Goal: Task Accomplishment & Management: Use online tool/utility

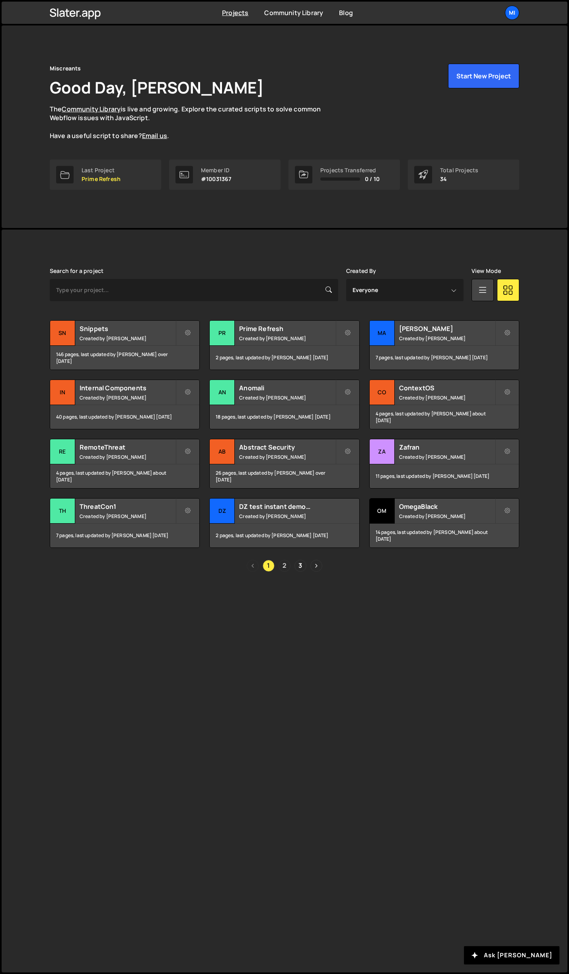
click at [286, 564] on link "2" at bounding box center [285, 566] width 12 height 12
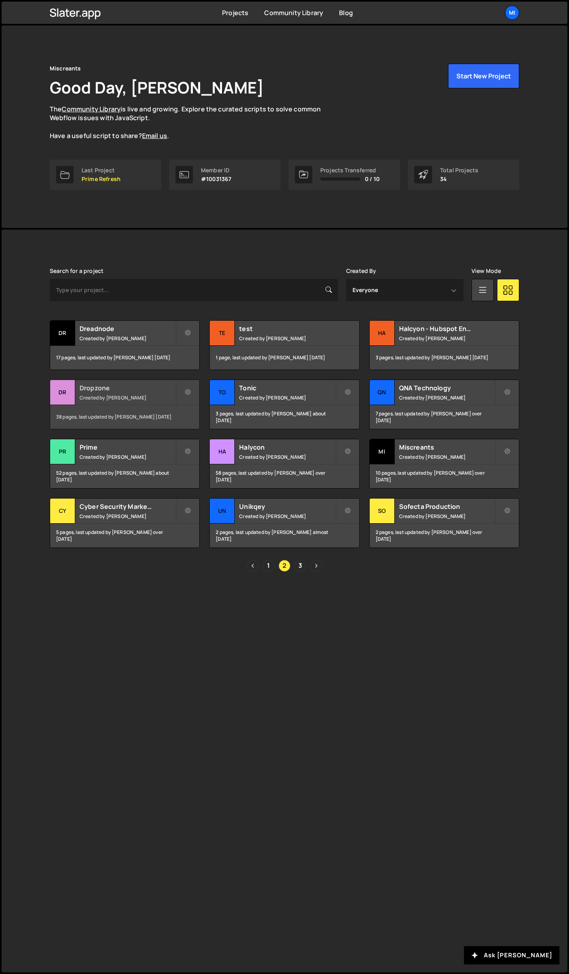
click at [143, 384] on h2 "Dropzone" at bounding box center [128, 388] width 96 height 9
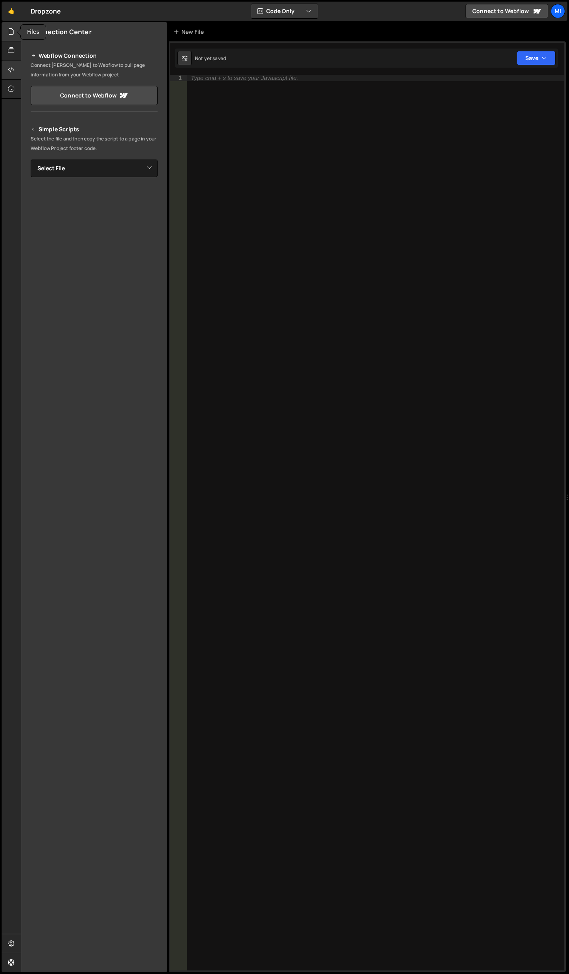
click at [12, 28] on icon at bounding box center [11, 31] width 6 height 9
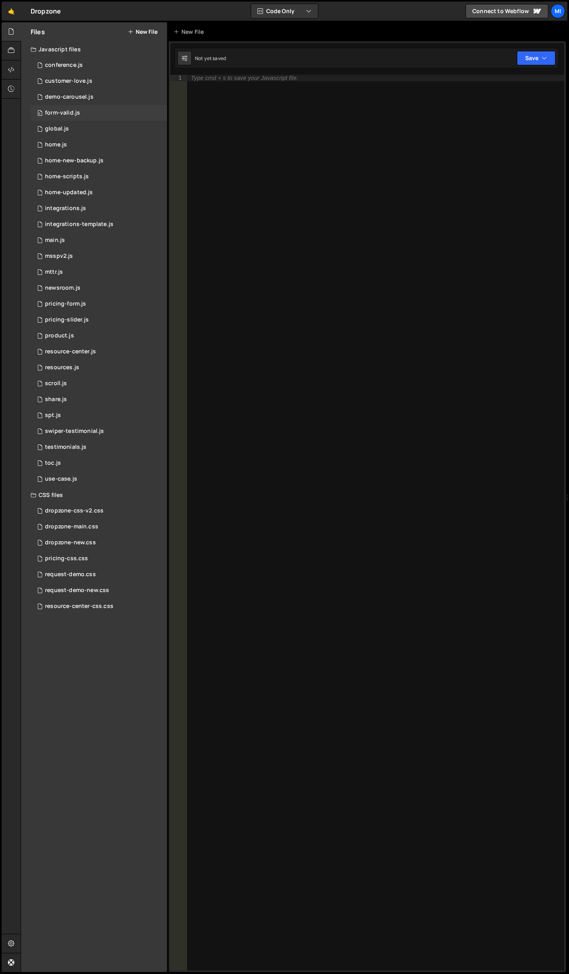
click at [89, 113] on div "0 form-valid.js 0" at bounding box center [99, 113] width 136 height 16
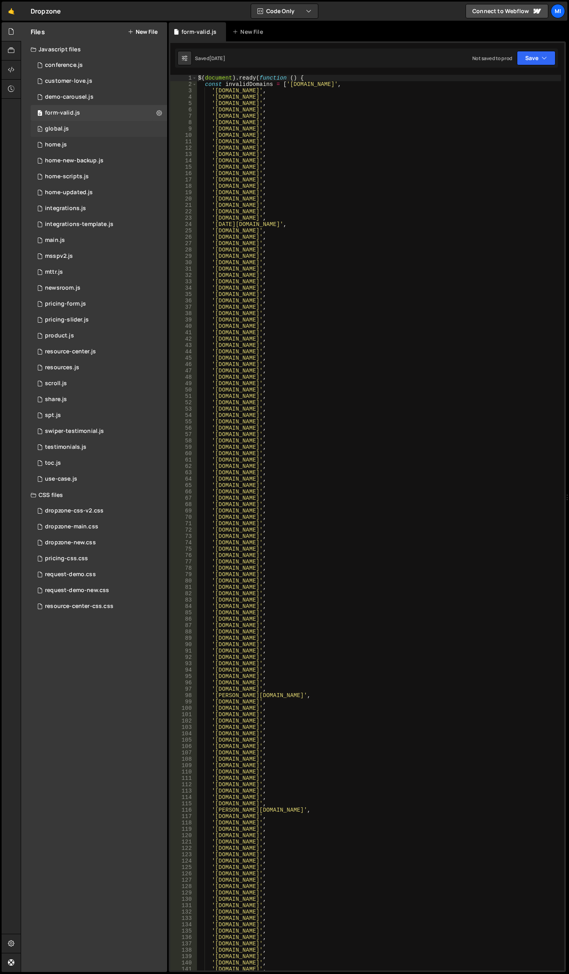
click at [90, 124] on div "0 global.js 0" at bounding box center [99, 129] width 136 height 16
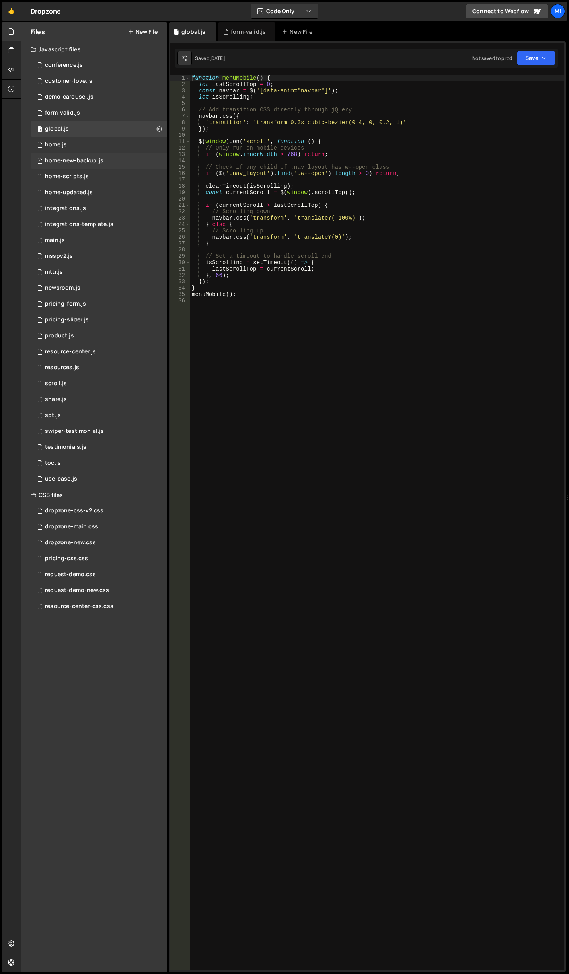
click at [93, 161] on div "home-new-backup.js" at bounding box center [74, 160] width 58 height 7
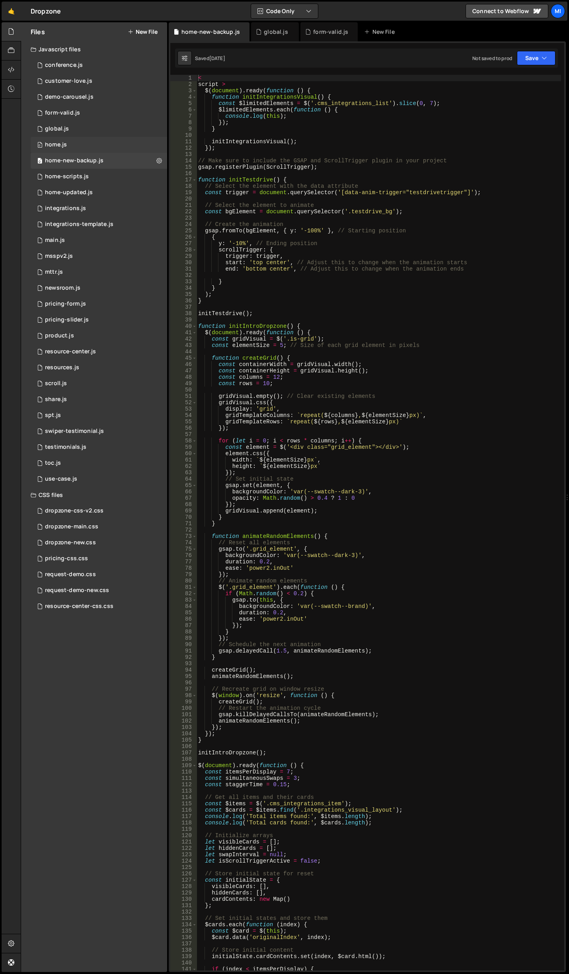
click at [91, 146] on div "0 home.js 0" at bounding box center [99, 145] width 136 height 16
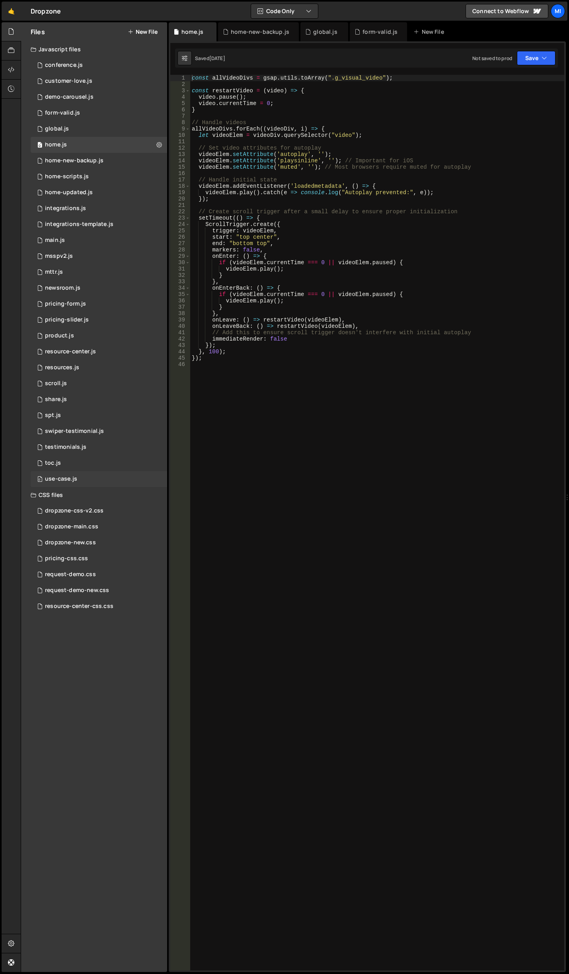
click at [84, 477] on div "0 use-case.js 0" at bounding box center [99, 479] width 136 height 16
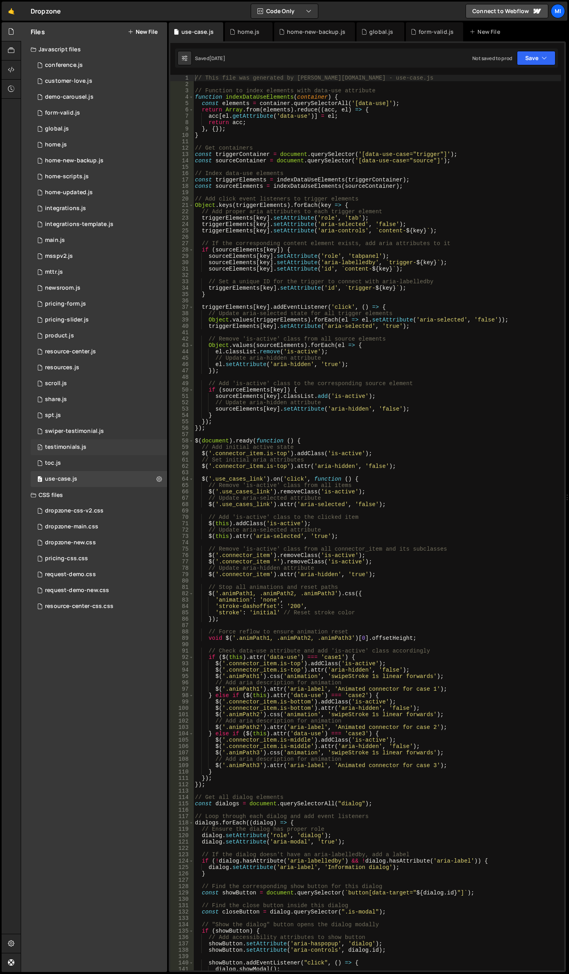
click at [86, 448] on div "0 testimonials.js 0" at bounding box center [99, 447] width 136 height 16
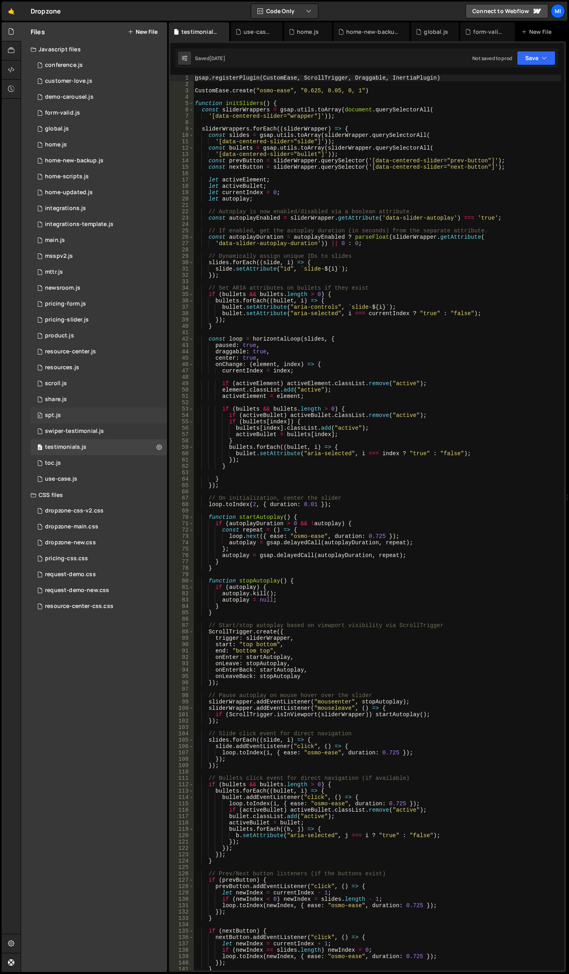
click at [86, 412] on div "0 spt.js 0" at bounding box center [99, 415] width 136 height 16
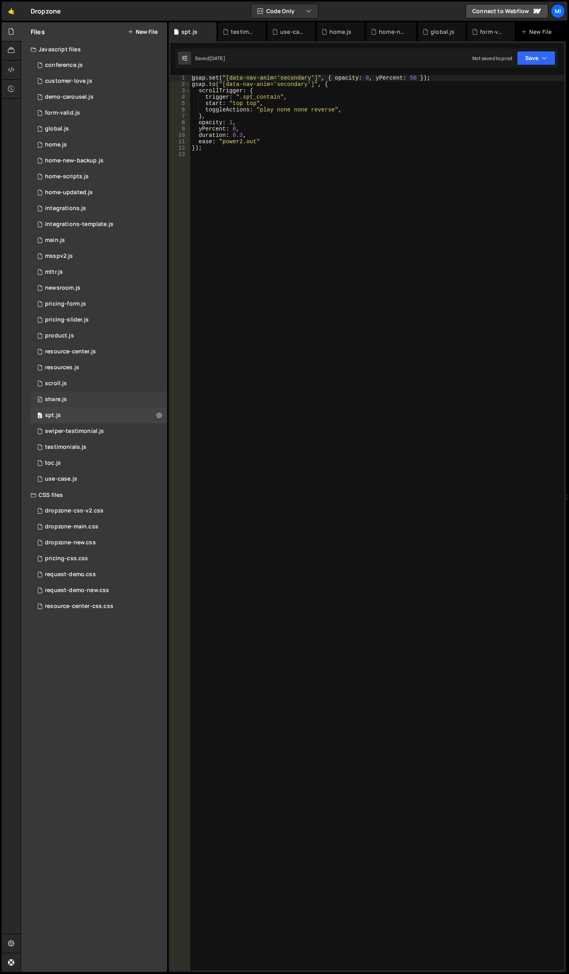
click at [86, 398] on div "0 share.js 0" at bounding box center [99, 400] width 136 height 16
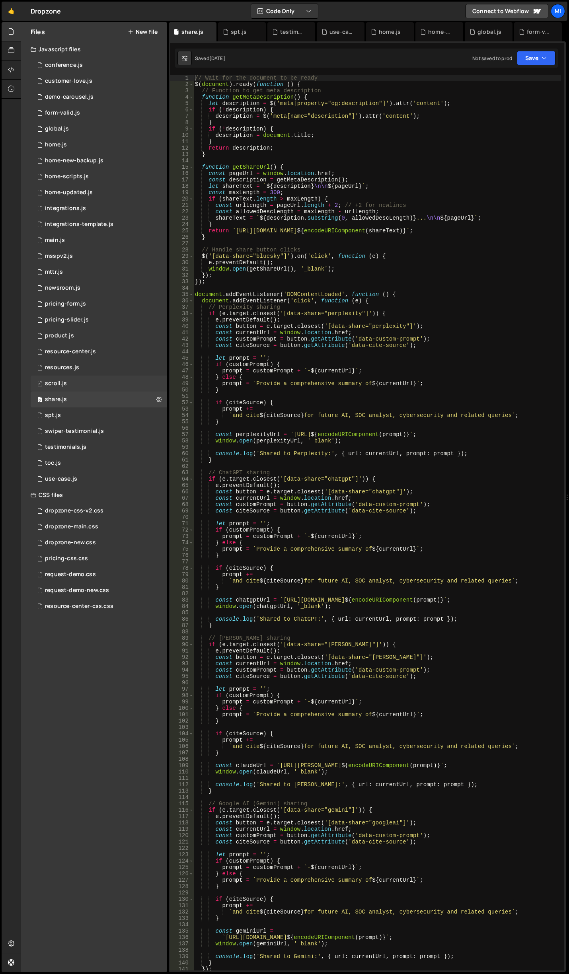
click at [84, 382] on div "0 scroll.js 0" at bounding box center [99, 384] width 136 height 16
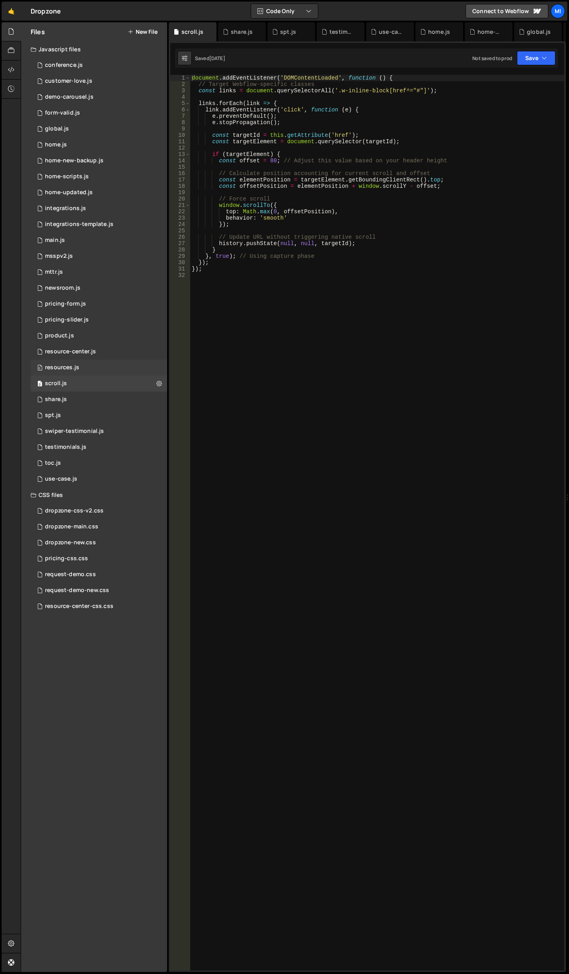
click at [85, 363] on div "0 resources.js 0" at bounding box center [99, 368] width 136 height 16
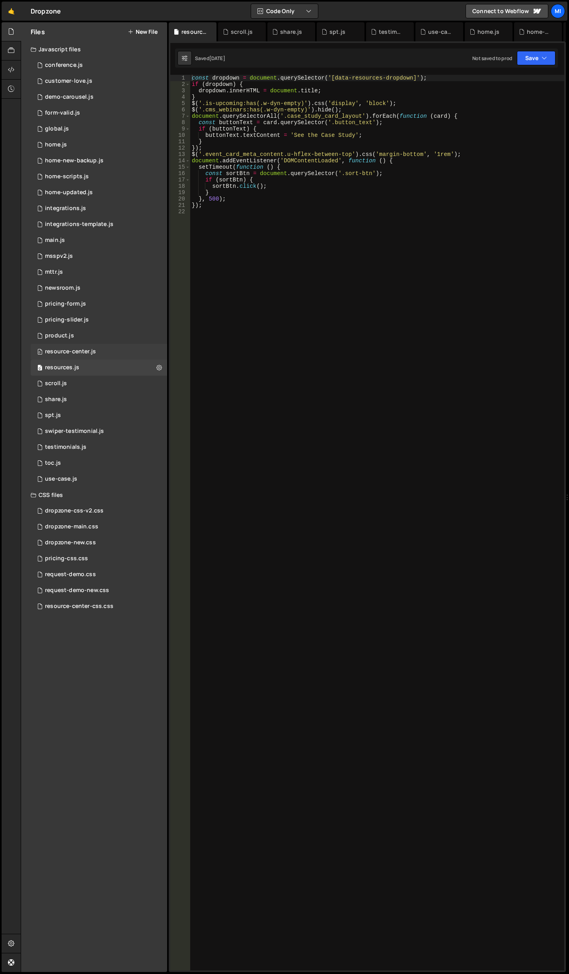
click at [86, 354] on div "resource-center.js" at bounding box center [70, 351] width 51 height 7
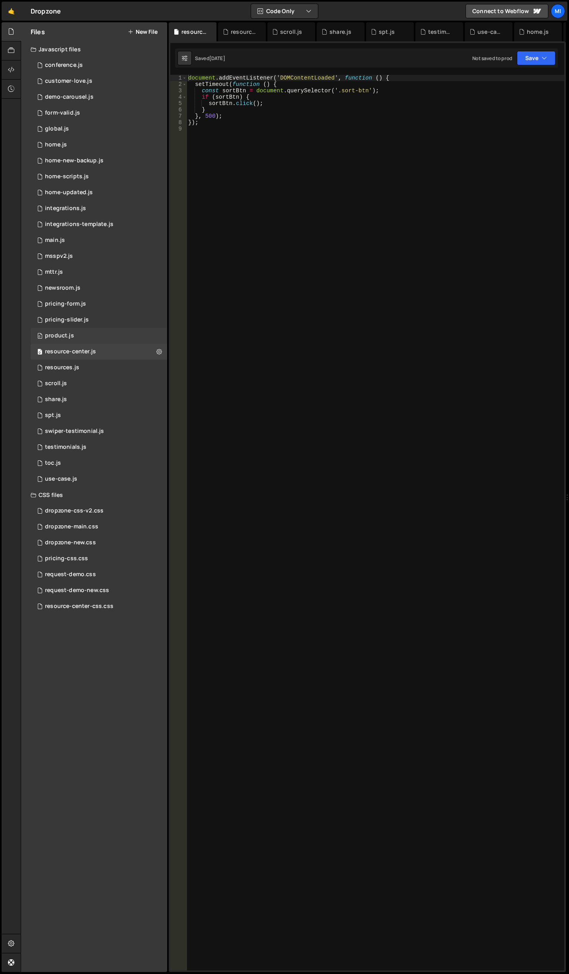
click at [86, 334] on div "0 product.js 0" at bounding box center [99, 336] width 136 height 16
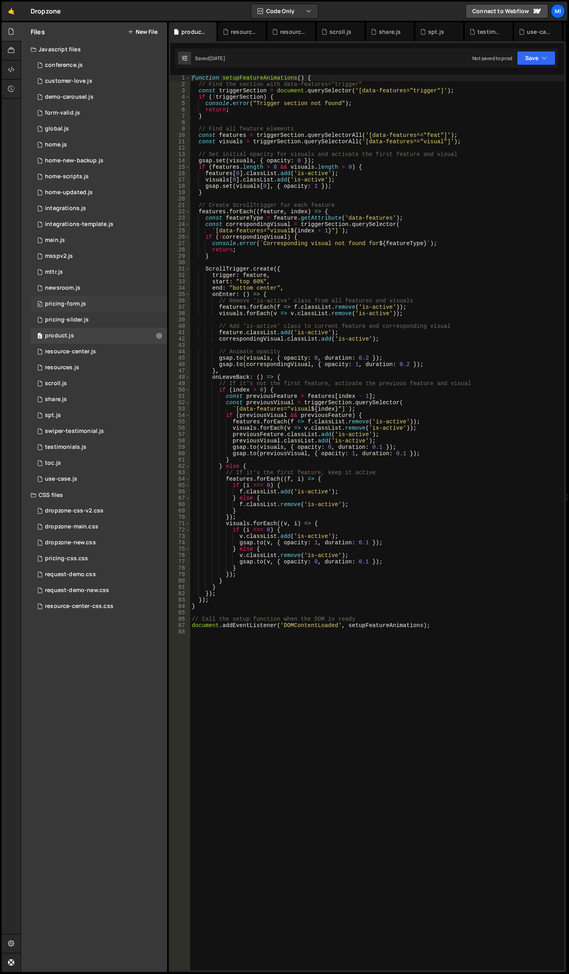
click at [88, 297] on div "0 pricing-form.js 0" at bounding box center [99, 304] width 136 height 16
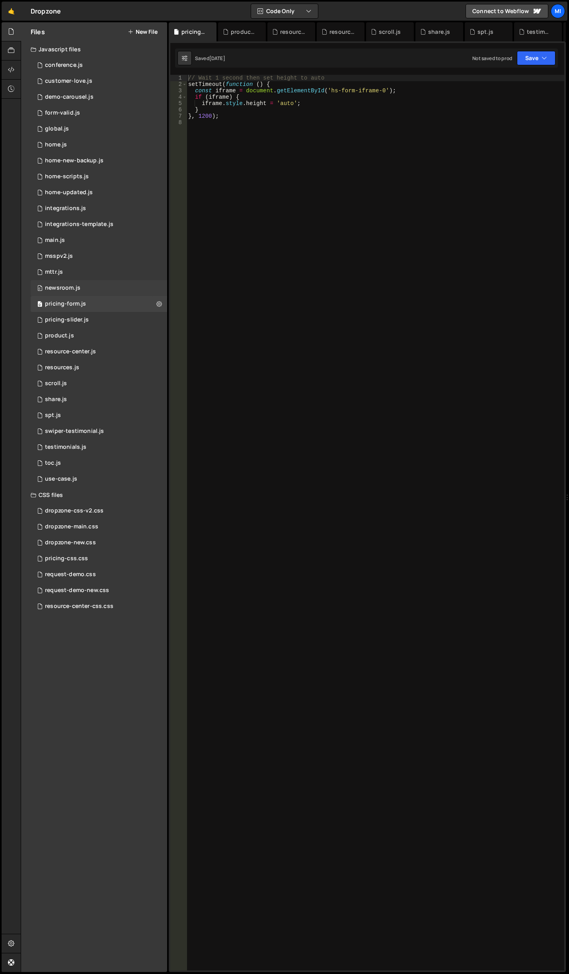
click at [88, 290] on div "0 newsroom.js 0" at bounding box center [99, 288] width 136 height 16
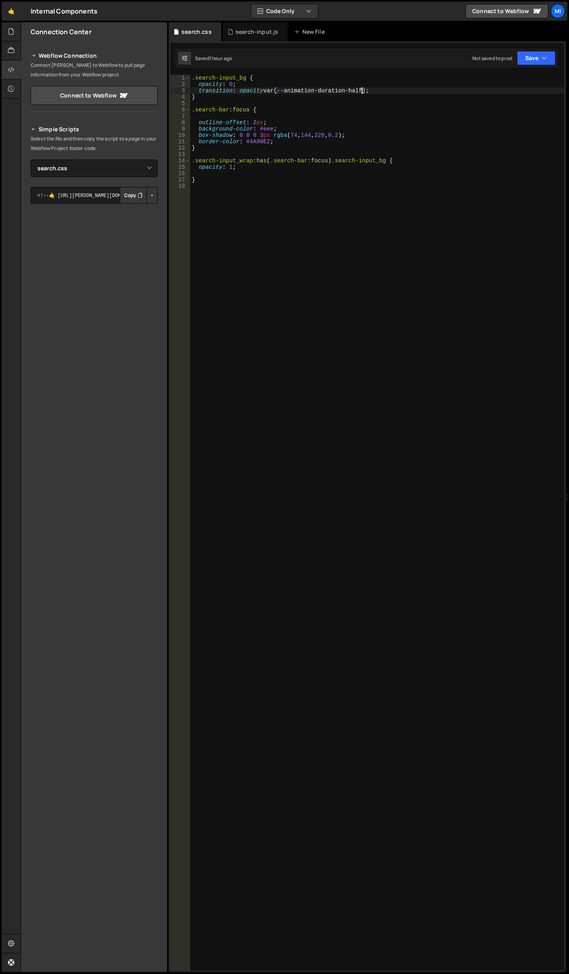
select select "46655"
click at [11, 35] on icon at bounding box center [11, 31] width 6 height 9
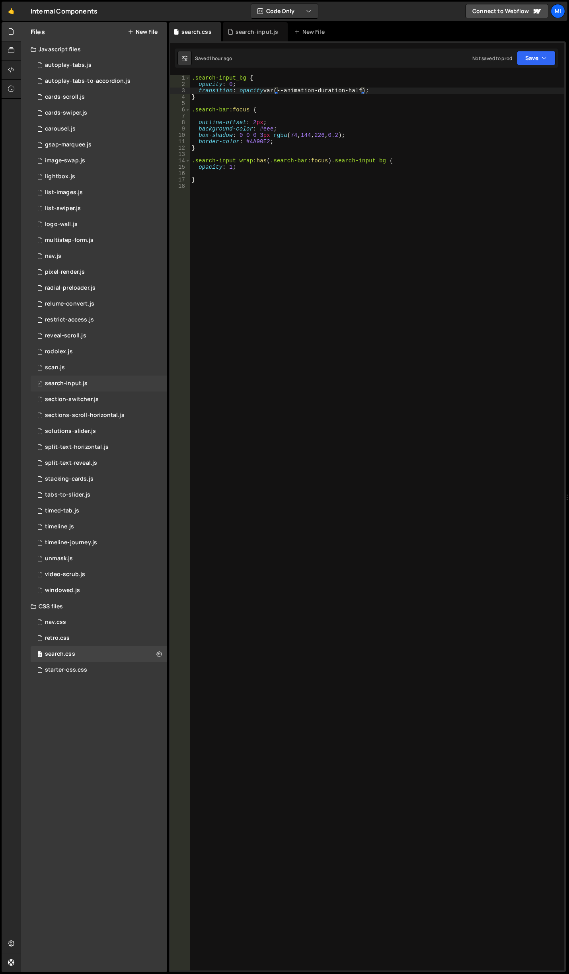
click at [111, 382] on div "0 search-input.js 0" at bounding box center [99, 384] width 136 height 16
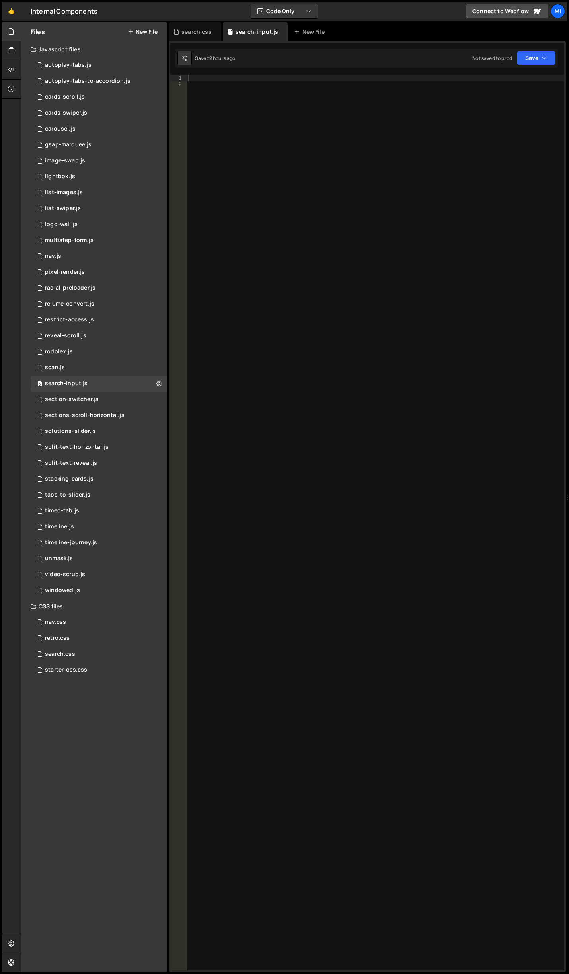
click at [257, 202] on div at bounding box center [376, 529] width 378 height 908
click at [353, 199] on div at bounding box center [376, 529] width 378 height 908
paste textarea "document.addEventListener('DOMContentLoaded', initSearchAnimation);"
type textarea "document.addEventListener('DOMContentLoaded', initSearchAnimation);"
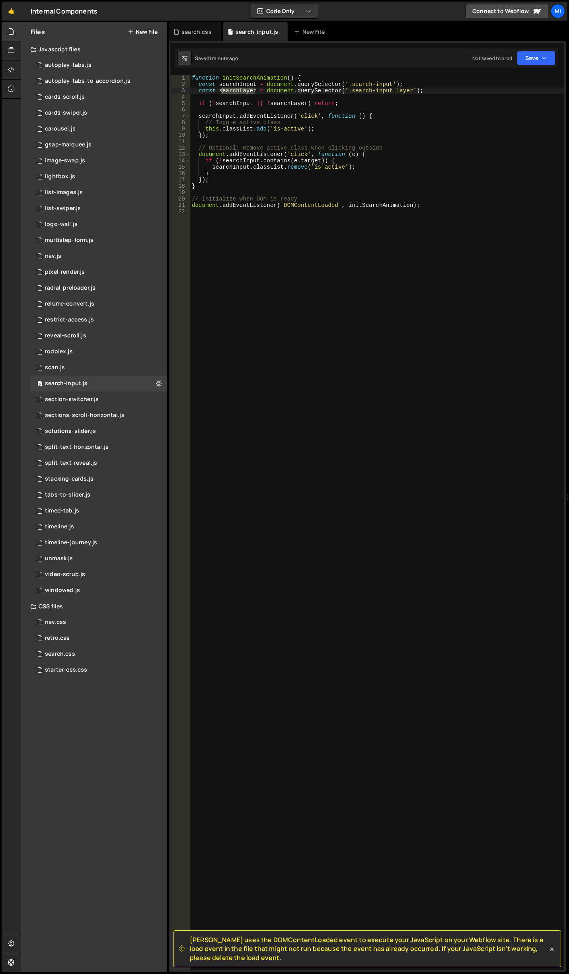
drag, startPoint x: 255, startPoint y: 91, endPoint x: 220, endPoint y: 88, distance: 34.3
click at [220, 88] on div "function initSearchAnimation ( ) { const searchInput = document . querySelector…" at bounding box center [377, 529] width 374 height 908
drag, startPoint x: 212, startPoint y: 169, endPoint x: 248, endPoint y: 166, distance: 36.3
click at [248, 166] on div "function initSearchAnimation ( ) { const searchInput = document . querySelector…" at bounding box center [377, 529] width 374 height 908
paste textarea "earchLayer"
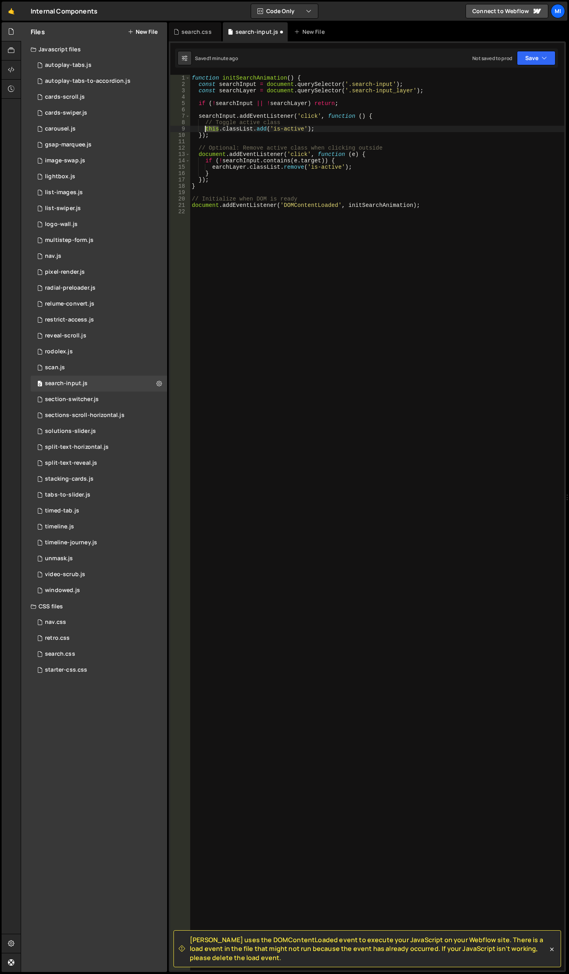
drag, startPoint x: 218, startPoint y: 129, endPoint x: 204, endPoint y: 129, distance: 13.5
click at [204, 129] on div "function initSearchAnimation ( ) { const searchInput = document . querySelector…" at bounding box center [377, 529] width 374 height 908
paste textarea "earchLayer"
type textarea "this.classList.add('is-active');"
click at [239, 294] on div "function initSearchAnimation ( ) { const searchInput = document . querySelector…" at bounding box center [377, 529] width 374 height 908
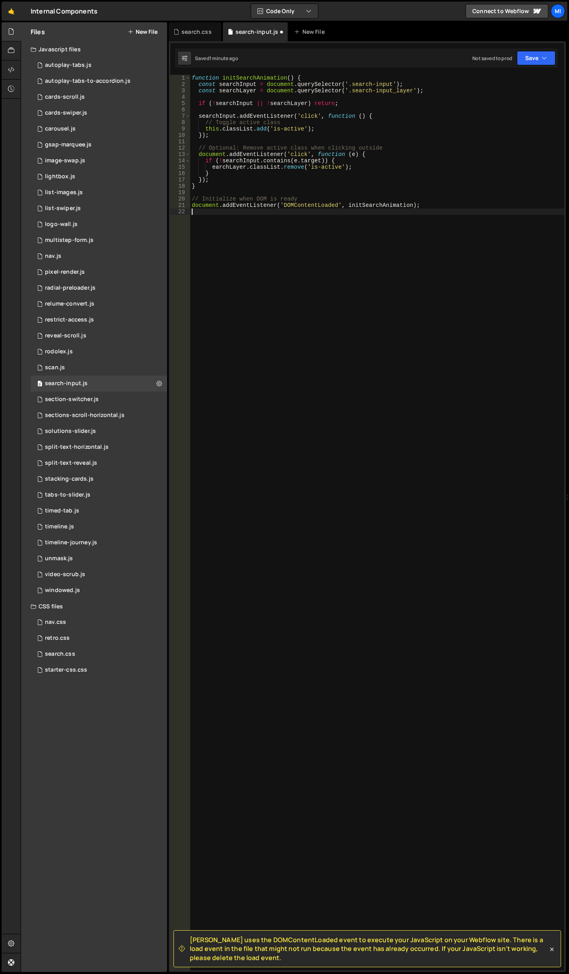
paste textarea
click at [516, 202] on div "function initSearchAnimation ( ) { const searchInput = document . querySelector…" at bounding box center [377, 529] width 374 height 908
type textarea "// Initialize when DOM is ready"
click at [330, 198] on div "function initSearchAnimation ( ) { const searchInput = document . querySelector…" at bounding box center [377, 529] width 374 height 908
click at [201, 40] on div "search.css" at bounding box center [195, 31] width 53 height 19
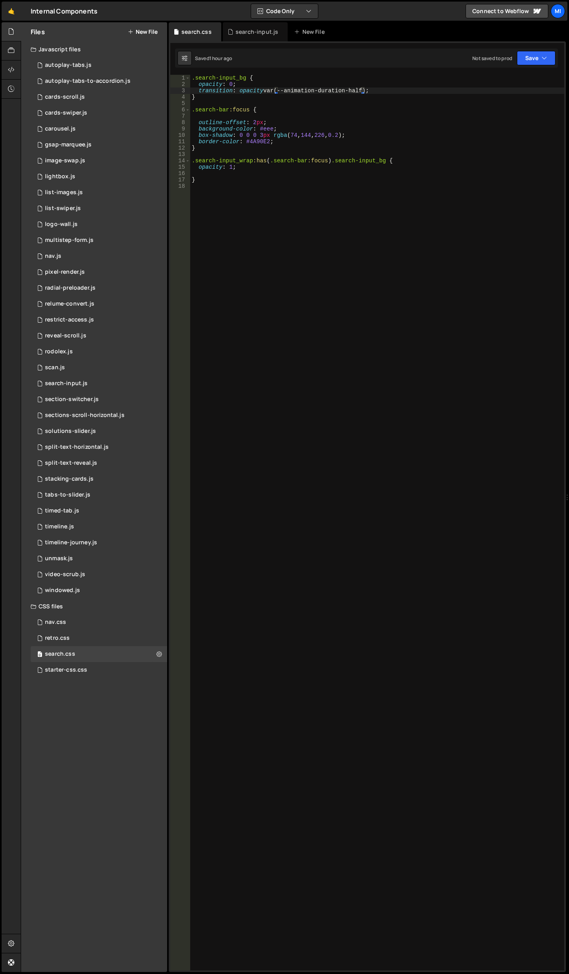
scroll to position [0, 0]
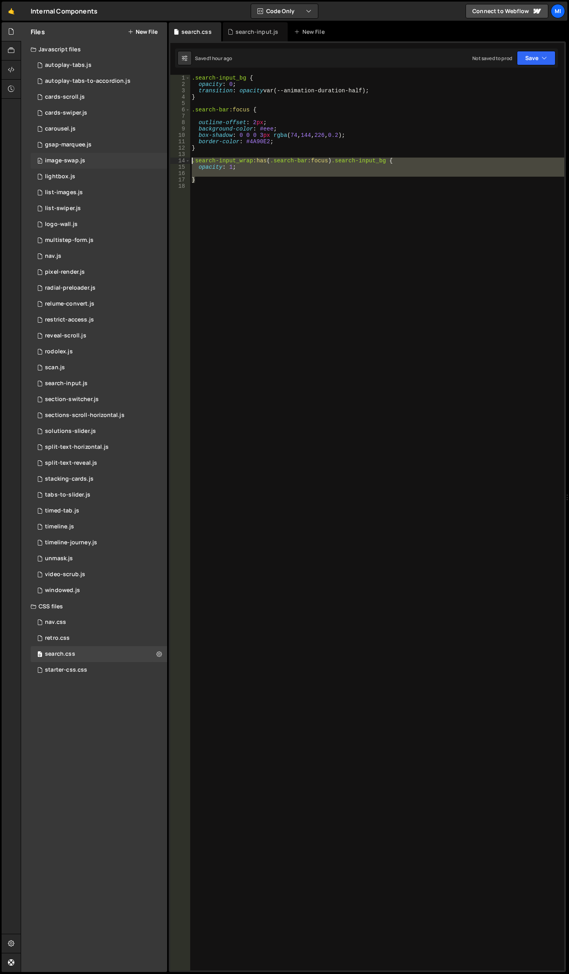
drag, startPoint x: 202, startPoint y: 179, endPoint x: 153, endPoint y: 162, distance: 52.0
click at [153, 162] on div "Files New File Javascript files 0 autoplay-tabs.js 0 0 autoplay-tabs-to-accordi…" at bounding box center [295, 497] width 548 height 950
type textarea ".search-input_wrap:has(.search-bar:focus) .search-input_bg { opacity: 1;"
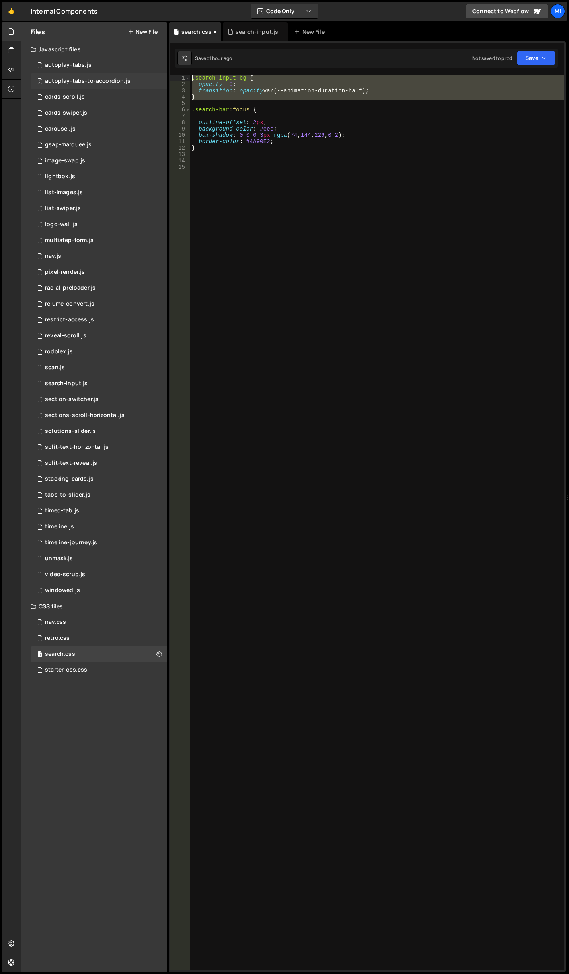
drag, startPoint x: 176, startPoint y: 88, endPoint x: 152, endPoint y: 74, distance: 27.4
click at [153, 74] on div "Files New File Javascript files 0 autoplay-tabs.js 0 0 autoplay-tabs-to-accordi…" at bounding box center [295, 497] width 548 height 950
type textarea ".search-input_bg { opacity: 0;"
click at [242, 170] on div ".search-input_bg { opacity : 0 ; transition : opacity var(--animation-duration-…" at bounding box center [377, 529] width 374 height 908
drag, startPoint x: 222, startPoint y: 97, endPoint x: 84, endPoint y: 64, distance: 141.4
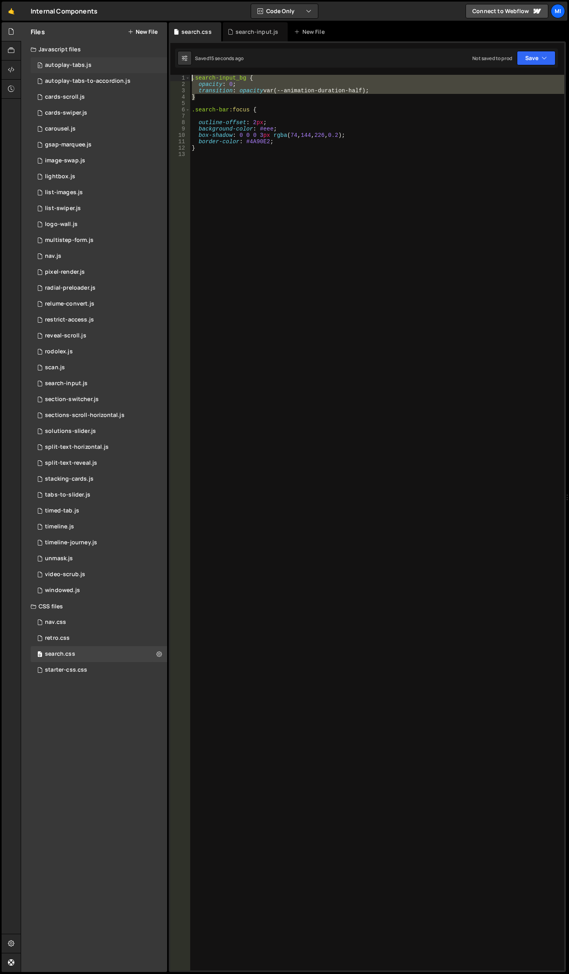
click at [84, 64] on div "Files New File Javascript files 0 autoplay-tabs.js 0 0 autoplay-tabs-to-accordi…" at bounding box center [295, 497] width 548 height 950
type textarea ".search-input_bg { opacity: 0;"
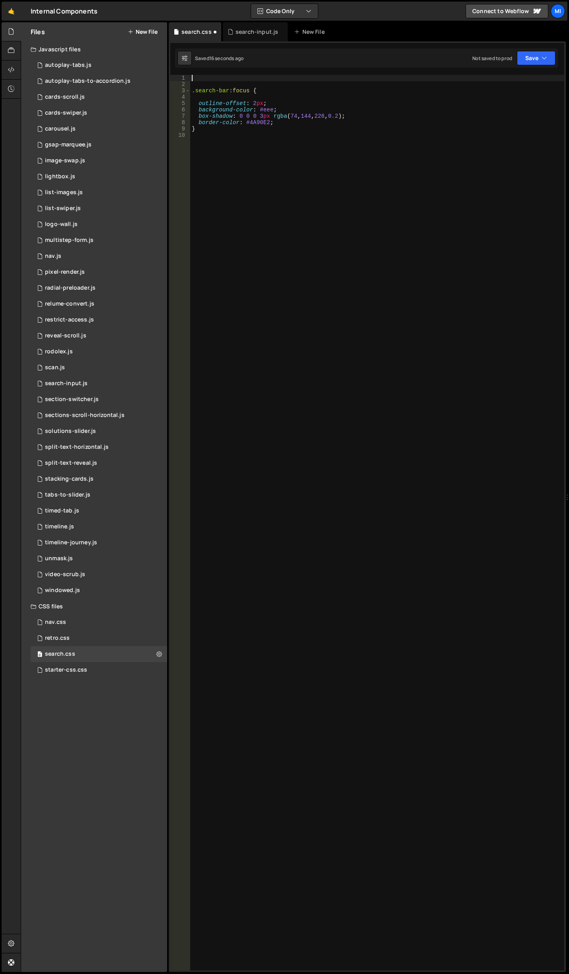
type textarea ".search-bar:focus {"
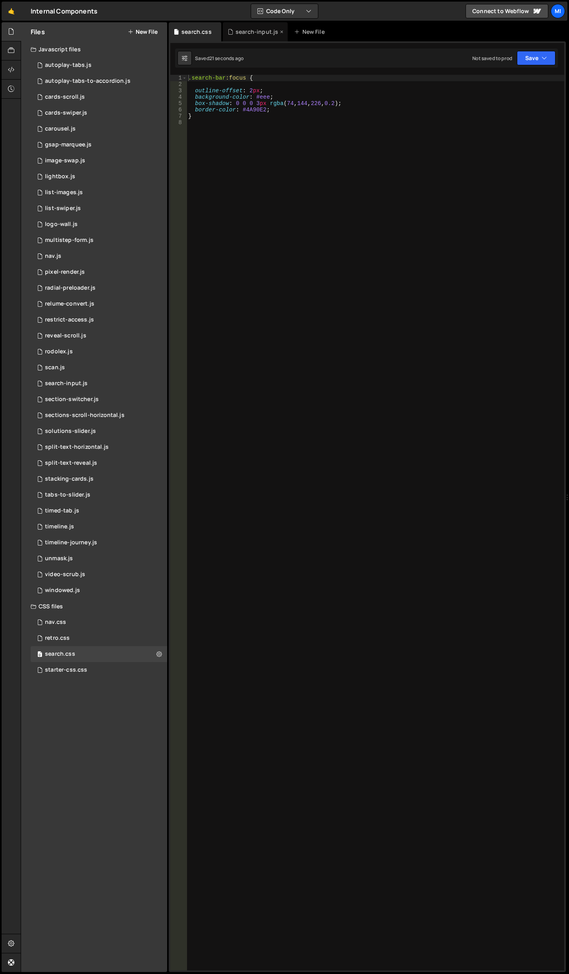
click at [238, 30] on div "search-input.js" at bounding box center [257, 32] width 43 height 8
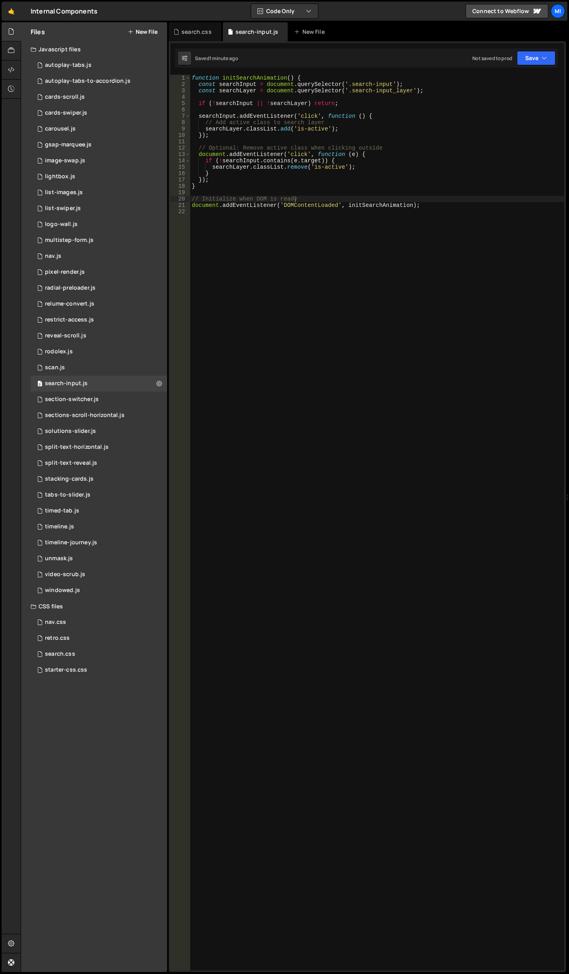
click at [423, 384] on div "function initSearchAnimation ( ) { const searchInput = document . querySelector…" at bounding box center [377, 529] width 374 height 908
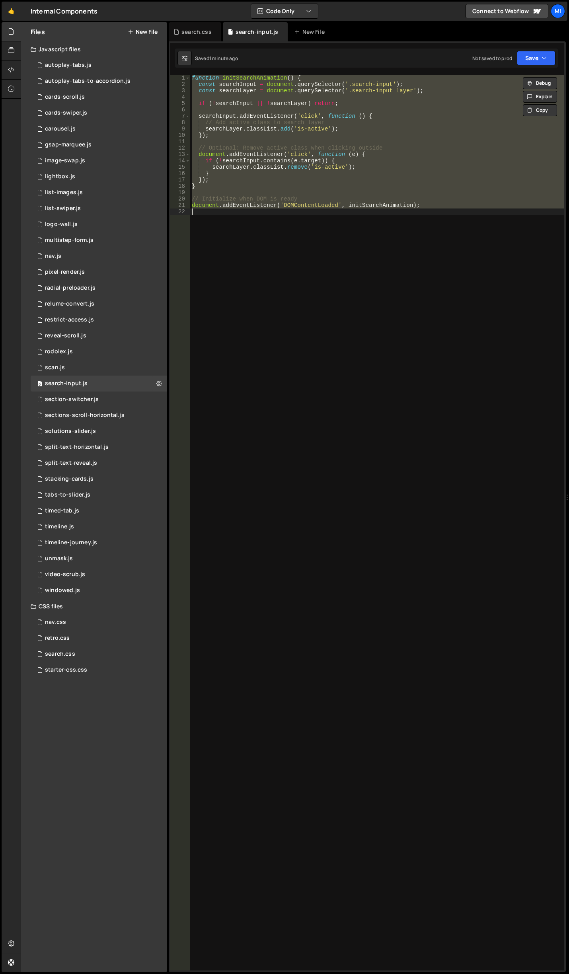
paste textarea
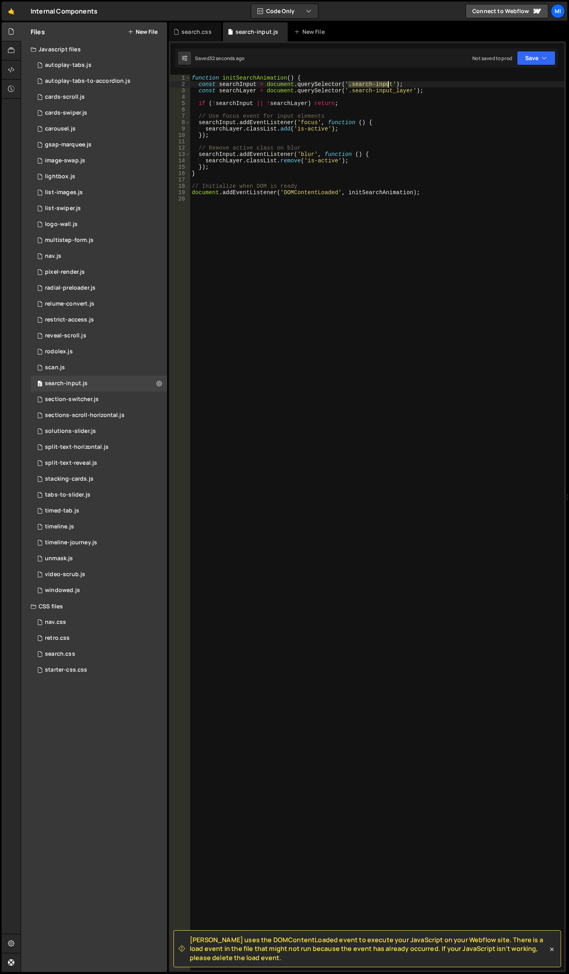
drag, startPoint x: 349, startPoint y: 83, endPoint x: 388, endPoint y: 82, distance: 38.6
click at [388, 82] on div "function initSearchAnimation ( ) { const searchInput = document . querySelector…" at bounding box center [377, 529] width 374 height 908
paste textarea "bar"
type textarea "const searchInput = document.querySelector('.search-bar');"
click at [200, 27] on div "search.css" at bounding box center [195, 31] width 53 height 19
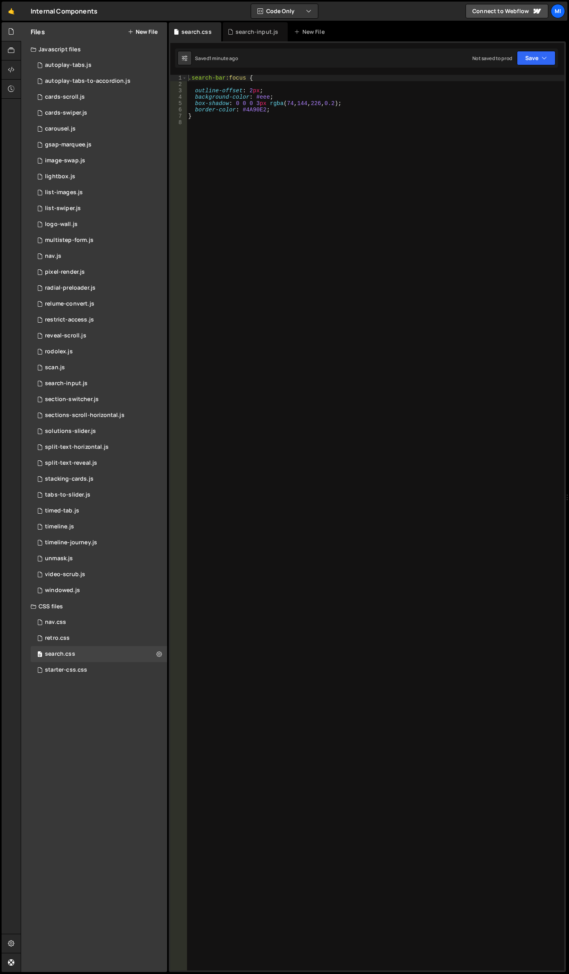
click at [291, 317] on div ".search-bar :focus { outline-offset : 2 px ; background-color : #eee ; box-shad…" at bounding box center [376, 529] width 378 height 908
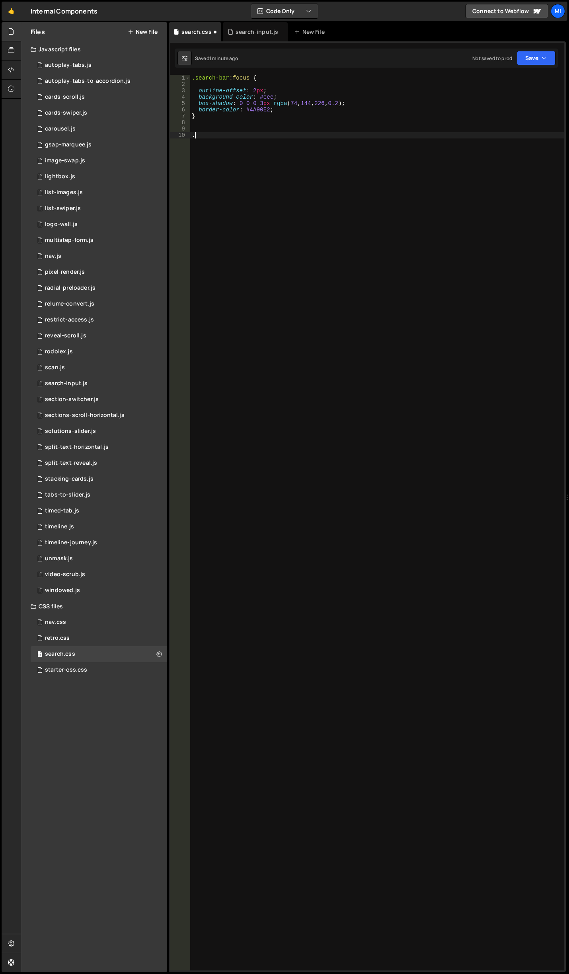
paste textarea "search-input_layer"
type textarea ".search-input_layer {}"
click at [271, 127] on div ".search-bar :focus { outline-offset : 2 px ; background-color : #eee ; box-shad…" at bounding box center [377, 529] width 374 height 908
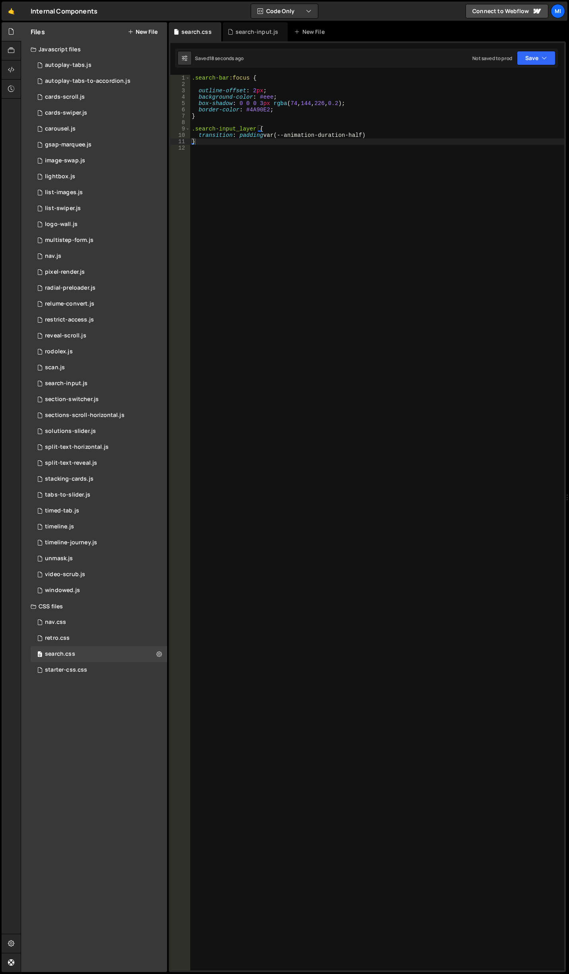
type textarea ".search-input_layer {"
drag, startPoint x: 228, startPoint y: 135, endPoint x: 268, endPoint y: 134, distance: 40.2
click at [268, 134] on div ".search-bar :focus { outline-offset : 2 px ; background-color : #eee ; box-shad…" at bounding box center [377, 529] width 374 height 908
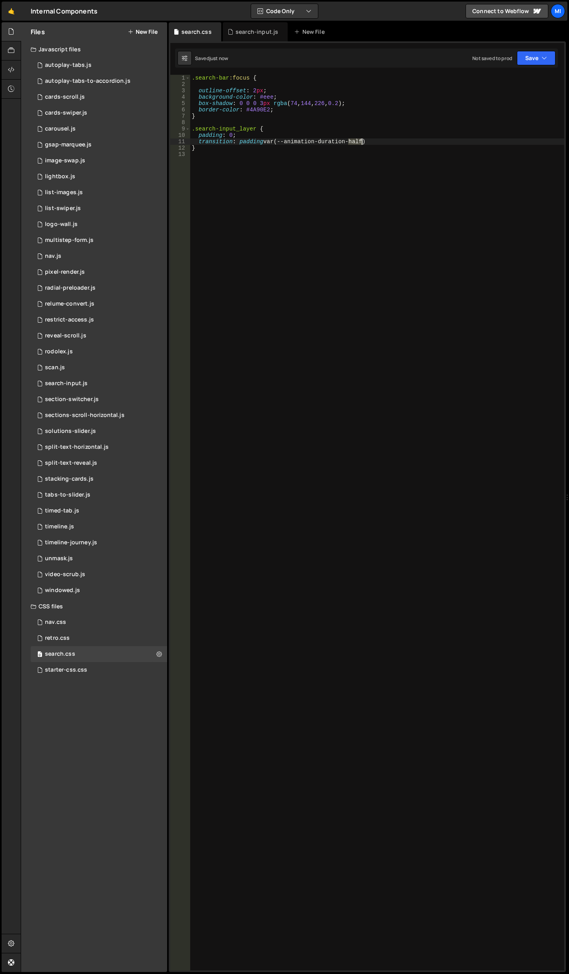
drag, startPoint x: 347, startPoint y: 141, endPoint x: 362, endPoint y: 140, distance: 14.4
click at [362, 140] on div ".search-bar :focus { outline-offset : 2 px ; background-color : #eee ; box-shad…" at bounding box center [377, 529] width 374 height 908
type textarea "transition: padding var(--animation-duration)"
click at [251, 23] on div "search-input.js" at bounding box center [255, 31] width 65 height 19
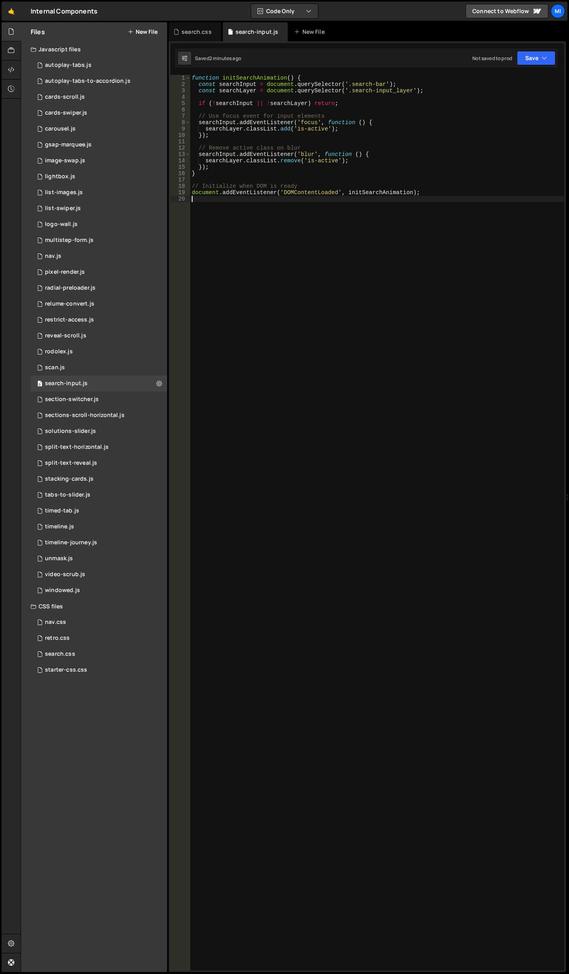
click at [340, 238] on div "function initSearchAnimation ( ) { const searchInput = document . querySelector…" at bounding box center [377, 529] width 374 height 908
type textarea "document.addEventListener('DOMContentLoaded', initSearchAnimation);"
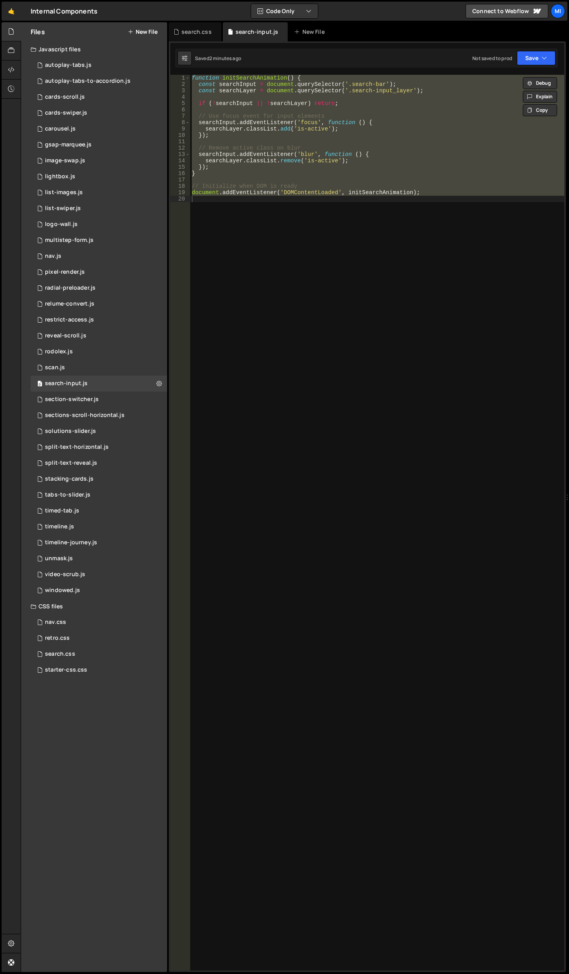
click at [269, 264] on div "function initSearchAnimation ( ) { const searchInput = document . querySelector…" at bounding box center [377, 523] width 374 height 896
paste textarea
type textarea "document.addEventListener('DOMContentLoaded', initSearchAnimati"
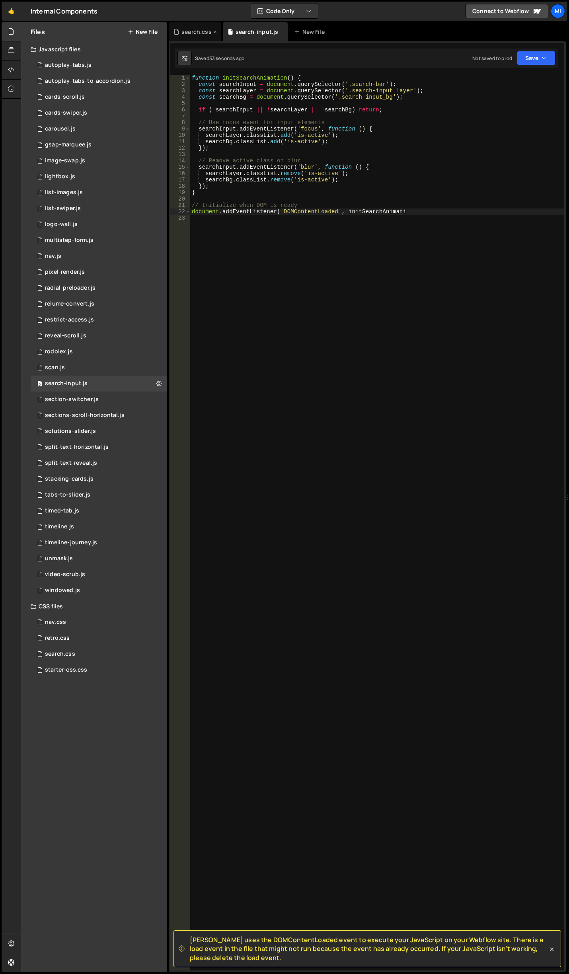
click at [189, 28] on div "search.css" at bounding box center [196, 32] width 30 height 8
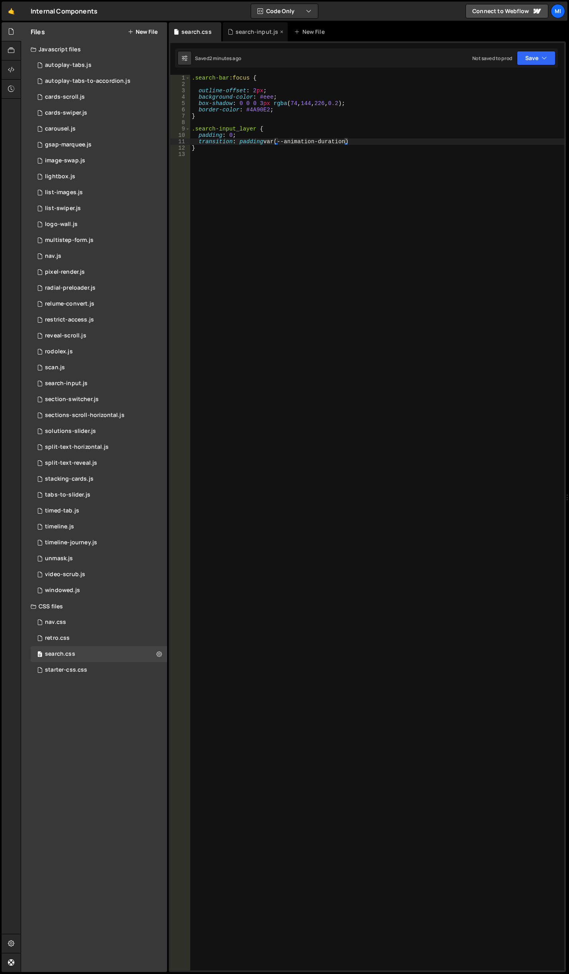
click at [241, 27] on div "search-input.js" at bounding box center [255, 31] width 65 height 19
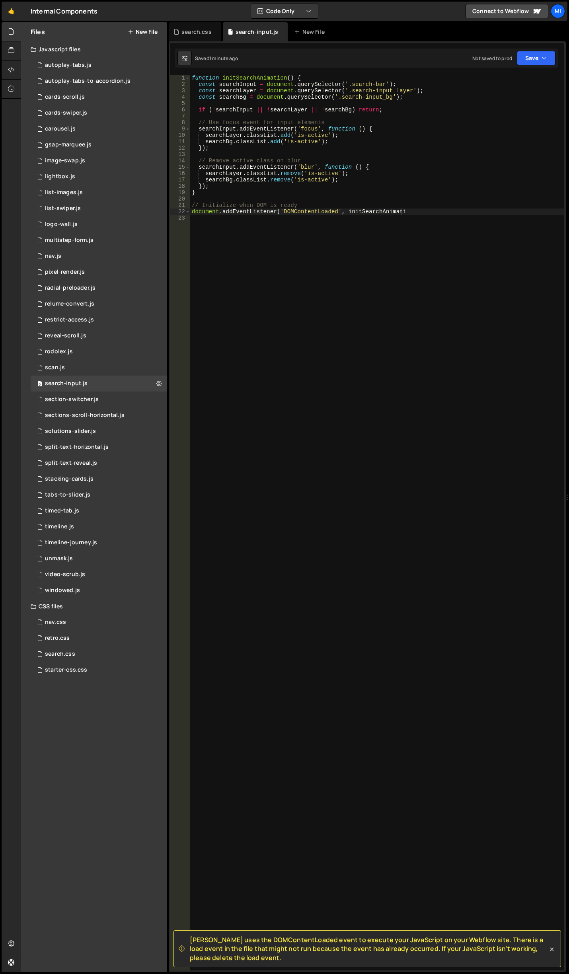
click at [364, 298] on div "function initSearchAnimation ( ) { const searchInput = document . querySelector…" at bounding box center [377, 529] width 374 height 908
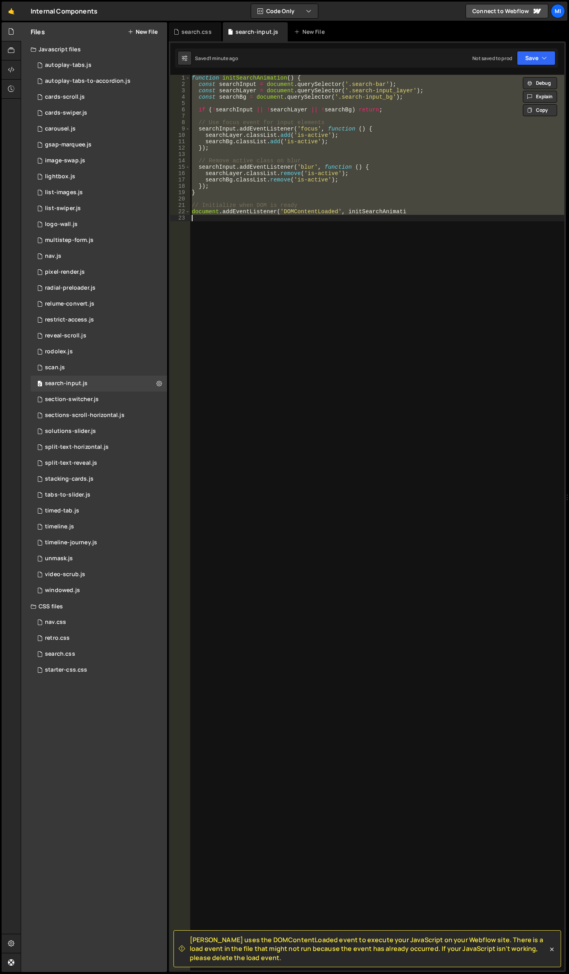
paste textarea "on);"
type textarea "document.addEventListener('DOMContentLoaded', initSearchAnimation);"
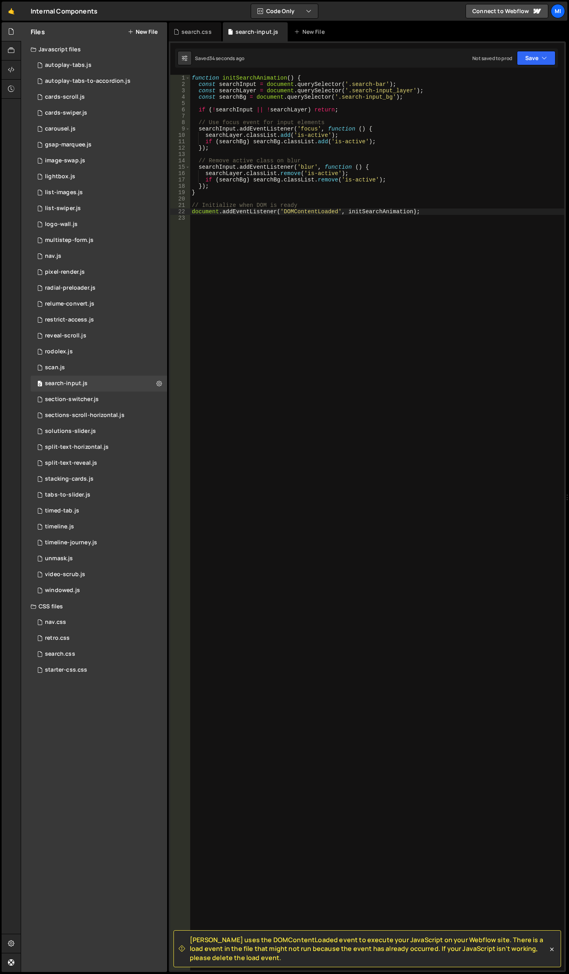
click at [331, 253] on div "function initSearchAnimation ( ) { const searchInput = document . querySelector…" at bounding box center [377, 529] width 374 height 908
click at [311, 351] on div "function initSearchAnimation ( ) { const searchInput = document . querySelector…" at bounding box center [377, 529] width 374 height 908
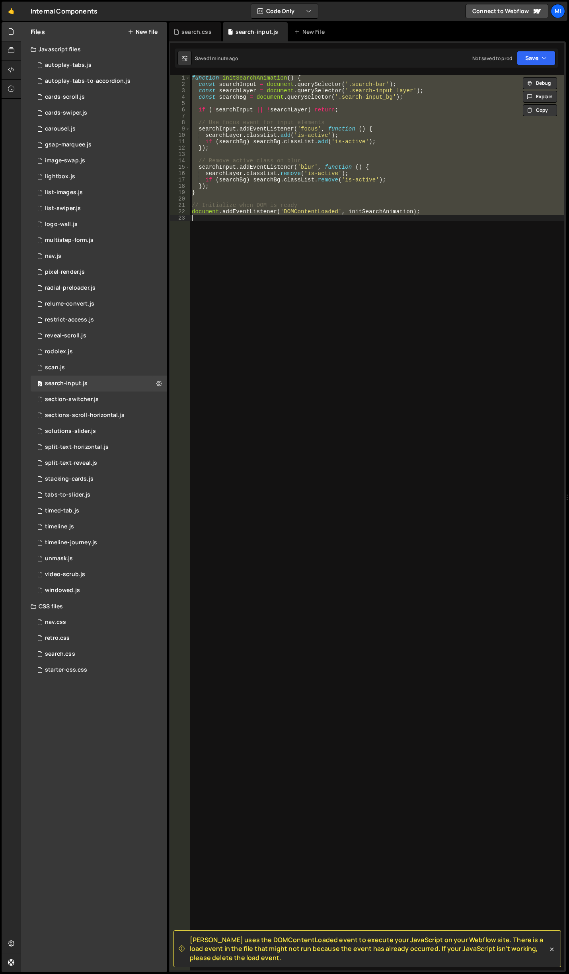
paste textarea
type textarea "document.addEventListener('DOMContentLoaded', initSearchAnimation);"
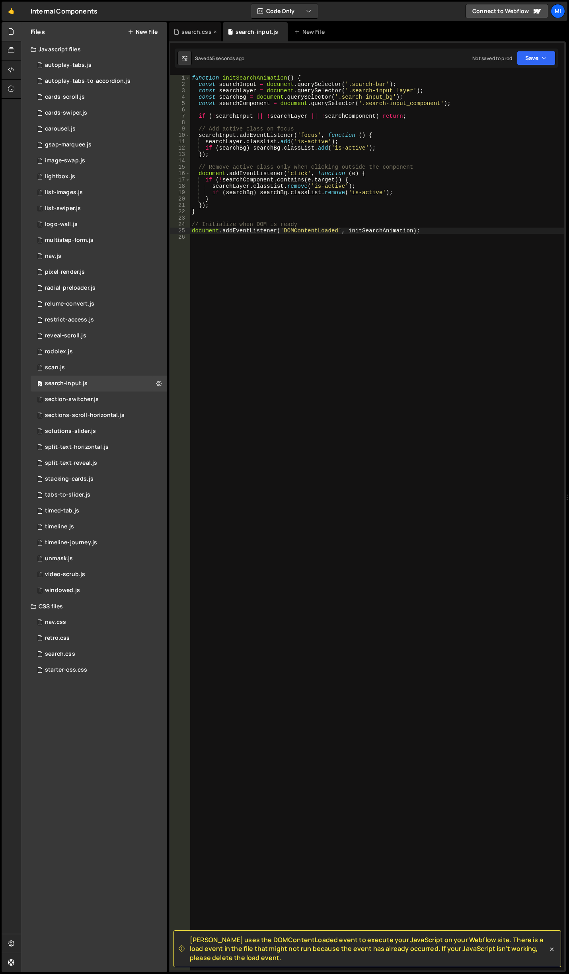
click at [192, 35] on div "search.css" at bounding box center [196, 32] width 30 height 8
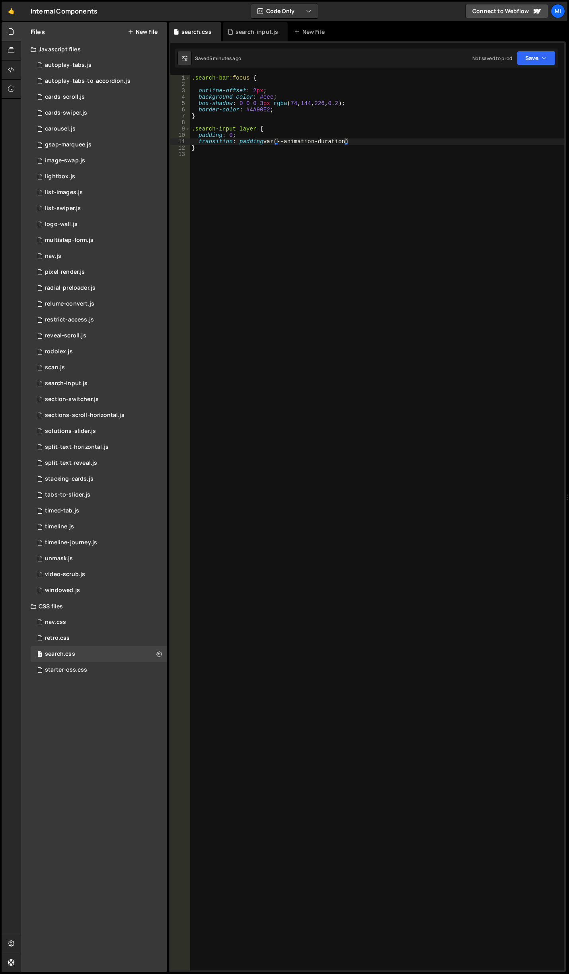
click at [281, 373] on div ".search-bar :focus { outline-offset : 2 px ; background-color : #eee ; box-shad…" at bounding box center [377, 529] width 374 height 908
paste textarea "search-input_bg"
type textarea ".search-input_bg {}"
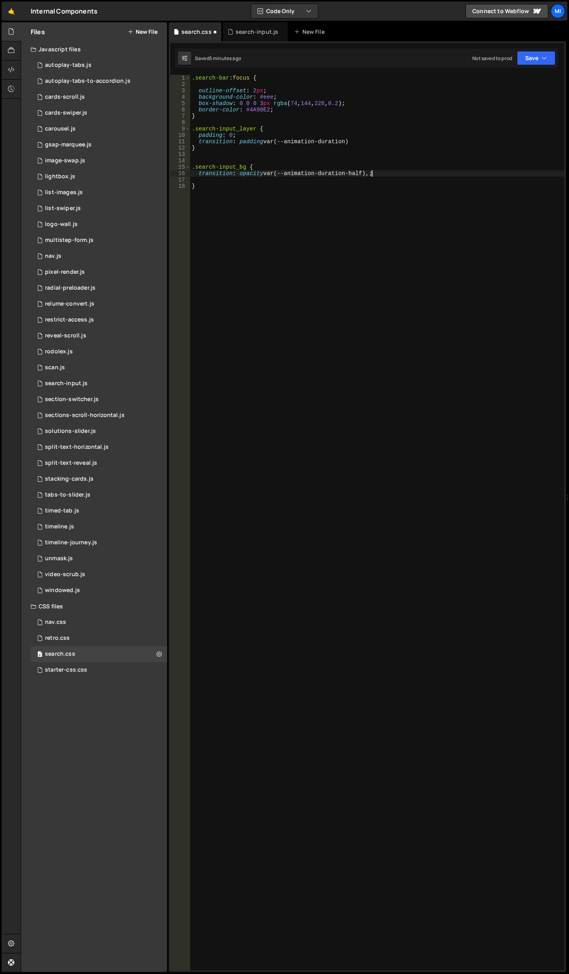
paste textarea "transition: opacity var(--animation-duration-half);"
type textarea ";"
drag, startPoint x: 238, startPoint y: 177, endPoint x: 191, endPoint y: 175, distance: 46.2
click at [191, 175] on div ".search-bar :focus { outline-offset : 2 px ; background-color : #eee ; box-shad…" at bounding box center [377, 529] width 374 height 908
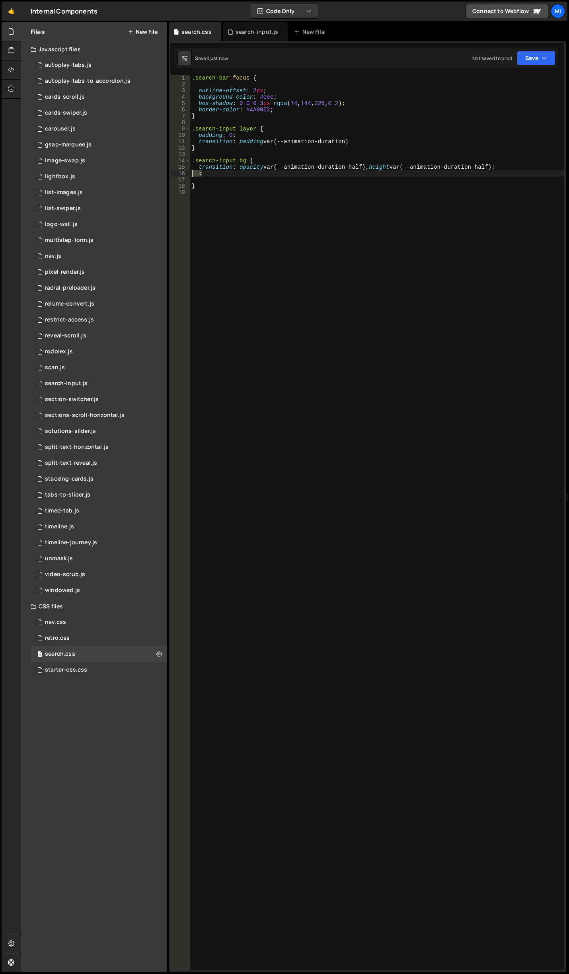
scroll to position [0, 0]
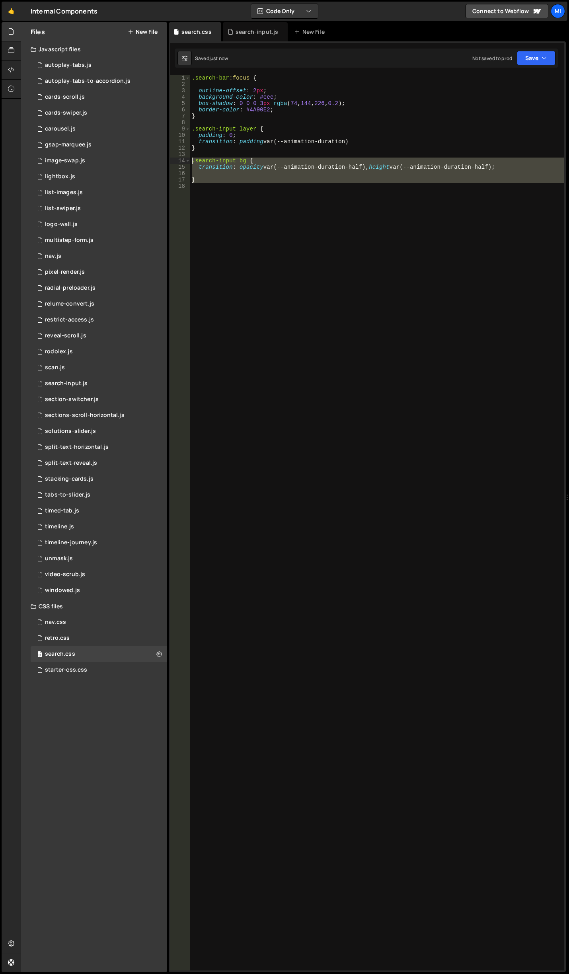
drag, startPoint x: 272, startPoint y: 239, endPoint x: 175, endPoint y: 158, distance: 126.2
click at [175, 158] on div "1 2 3 4 5 6 7 8 9 10 11 12 13 14 15 16 17 18 .search-bar :focus { outline-offse…" at bounding box center [367, 523] width 394 height 896
type textarea ".search-input_bg { transition: opacity var(--animation-duration-half), height v…"
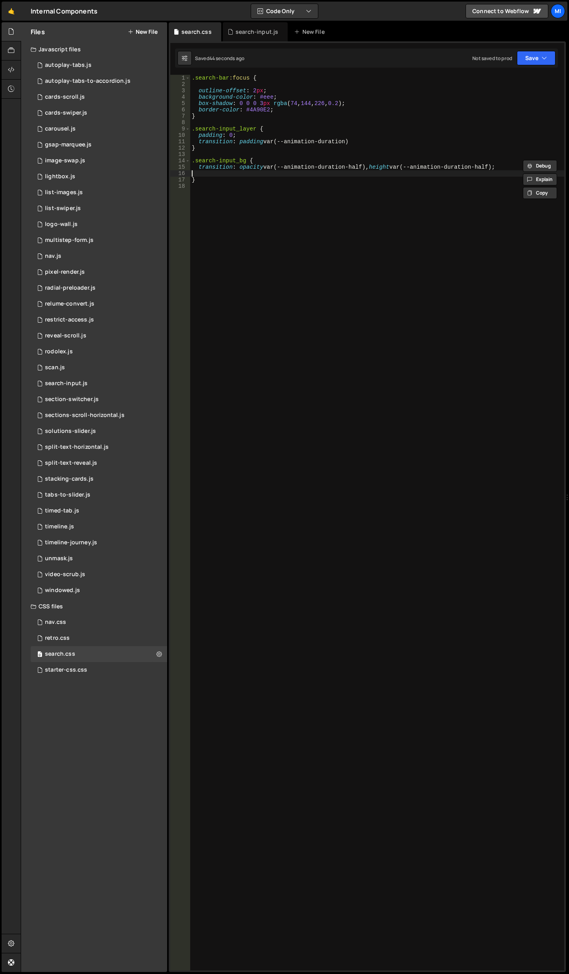
click at [430, 172] on div ".search-bar :focus { outline-offset : 2 px ; background-color : #eee ; box-shad…" at bounding box center [377, 529] width 374 height 908
drag, startPoint x: 474, startPoint y: 166, endPoint x: 491, endPoint y: 165, distance: 16.4
click at [491, 165] on div ".search-bar :focus { outline-offset : 2 px ; background-color : #eee ; box-shad…" at bounding box center [377, 529] width 374 height 908
drag, startPoint x: 451, startPoint y: 166, endPoint x: 472, endPoint y: 165, distance: 21.1
click at [472, 165] on div ".search-bar :focus { outline-offset : 2 px ; background-color : #eee ; box-shad…" at bounding box center [377, 529] width 374 height 908
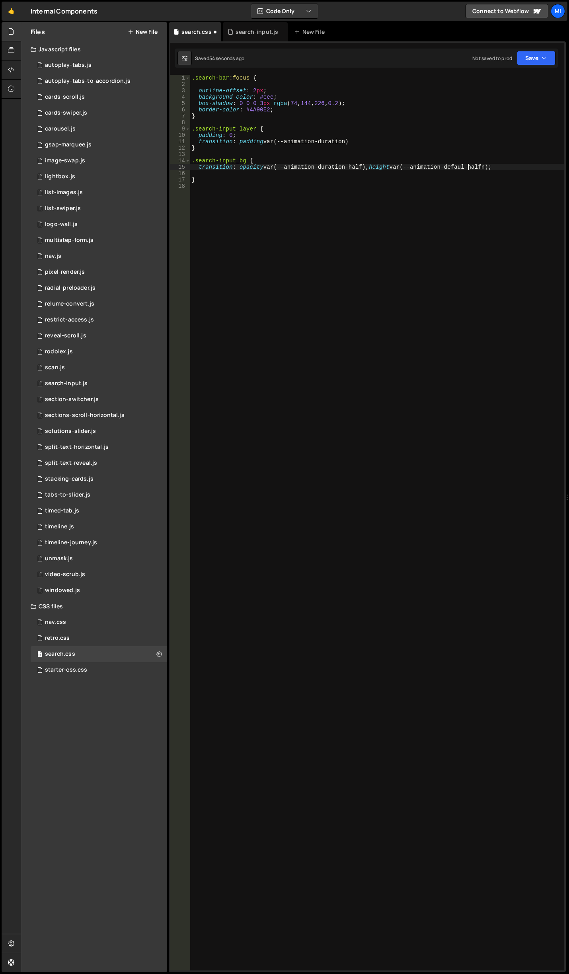
scroll to position [0, 19]
drag, startPoint x: 320, startPoint y: 166, endPoint x: 344, endPoint y: 166, distance: 23.5
click at [344, 166] on div ".search-bar :focus { outline-offset : 2 px ; background-color : #eee ; box-shad…" at bounding box center [377, 529] width 374 height 908
drag, startPoint x: 348, startPoint y: 168, endPoint x: 359, endPoint y: 166, distance: 10.9
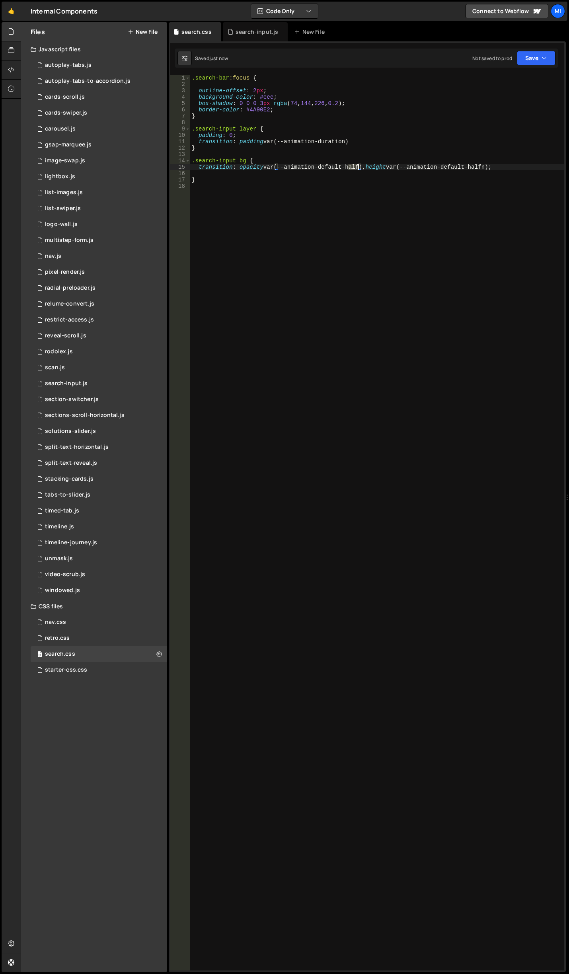
click at [359, 166] on div ".search-bar :focus { outline-offset : 2 px ; background-color : #eee ; box-shad…" at bounding box center [377, 529] width 374 height 908
drag, startPoint x: 456, startPoint y: 167, endPoint x: 473, endPoint y: 167, distance: 17.1
click at [473, 167] on div ".search-bar :focus { outline-offset : 2 px ; background-color : #eee ; box-shad…" at bounding box center [377, 529] width 374 height 908
click at [451, 166] on div ".search-bar :focus { outline-offset : 2 px ; background-color : #eee ; box-shad…" at bounding box center [377, 529] width 374 height 908
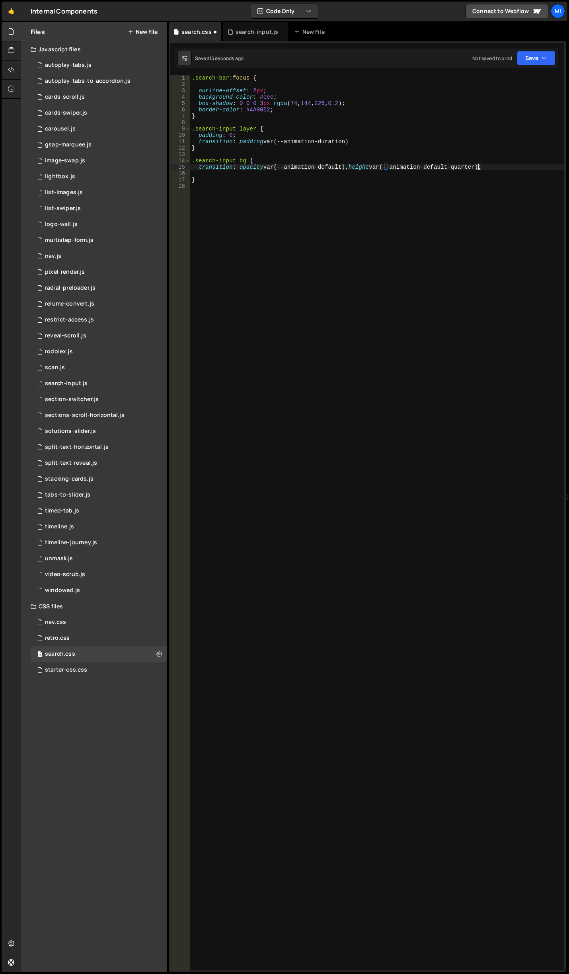
click at [343, 170] on div ".search-bar :focus { outline-offset : 2 px ; background-color : #eee ; box-shad…" at bounding box center [377, 529] width 374 height 908
drag, startPoint x: 266, startPoint y: 164, endPoint x: 372, endPoint y: 165, distance: 105.8
click at [372, 165] on div ".search-bar :focus { outline-offset : 2 px ; background-color : #eee ; box-shad…" at bounding box center [377, 529] width 374 height 908
click at [315, 167] on div ".search-bar :focus { outline-offset : 2 px ; background-color : #eee ; box-shad…" at bounding box center [377, 523] width 374 height 896
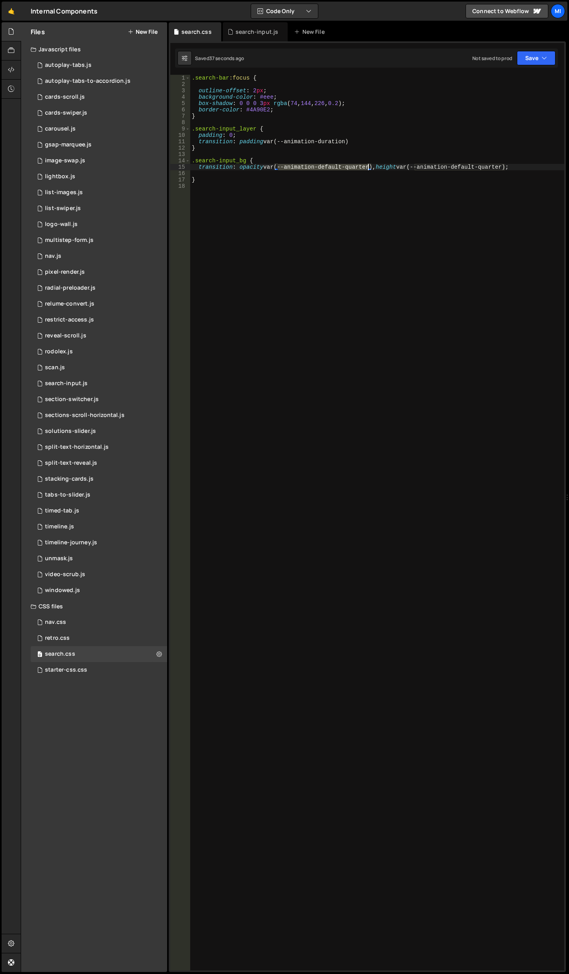
drag, startPoint x: 279, startPoint y: 167, endPoint x: 367, endPoint y: 166, distance: 88.3
click at [367, 166] on div ".search-bar :focus { outline-offset : 2 px ; background-color : #eee ; box-shad…" at bounding box center [377, 529] width 374 height 908
paste textarea "dur"
type textarea "transition: opacity var(--duration-default-quarter), height var(--animation-def…"
click at [261, 29] on div "search-input.js" at bounding box center [257, 32] width 43 height 8
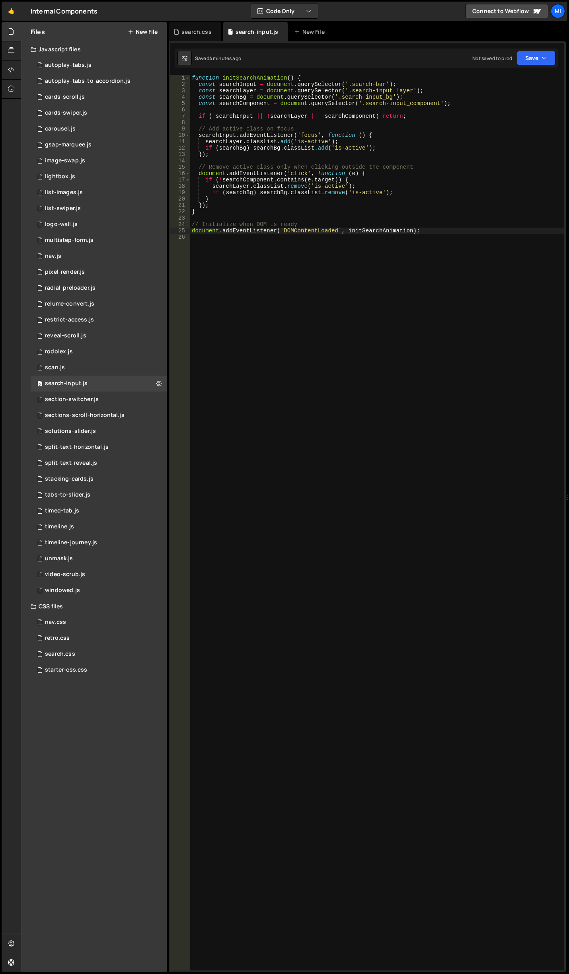
click at [331, 246] on div "function initSearchAnimation ( ) { const searchInput = document . querySelector…" at bounding box center [377, 529] width 374 height 908
type textarea "document.addEventListener('DOMContentLoaded', initSearchAnimation);"
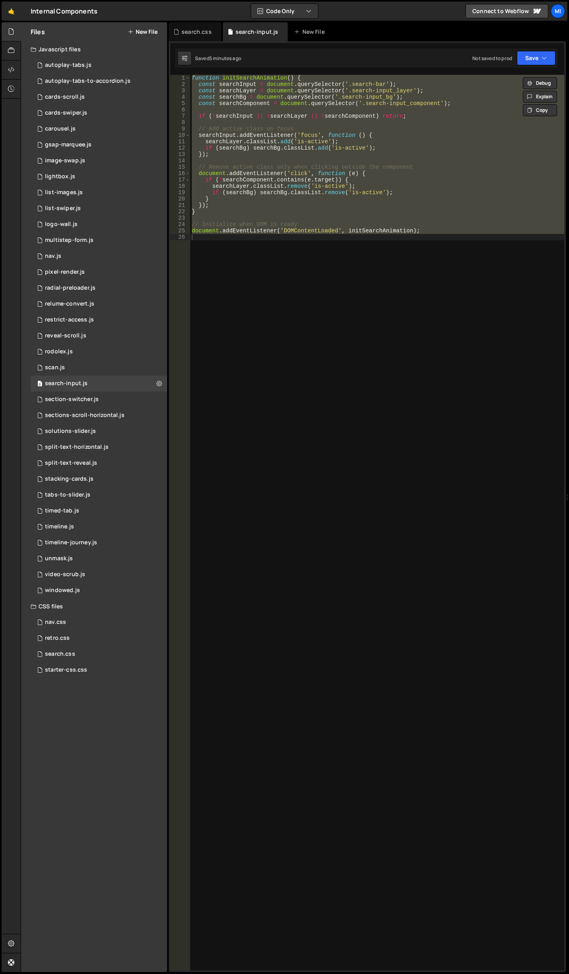
click at [420, 425] on div "function initSearchAnimation ( ) { const searchInput = document . querySelector…" at bounding box center [377, 523] width 374 height 896
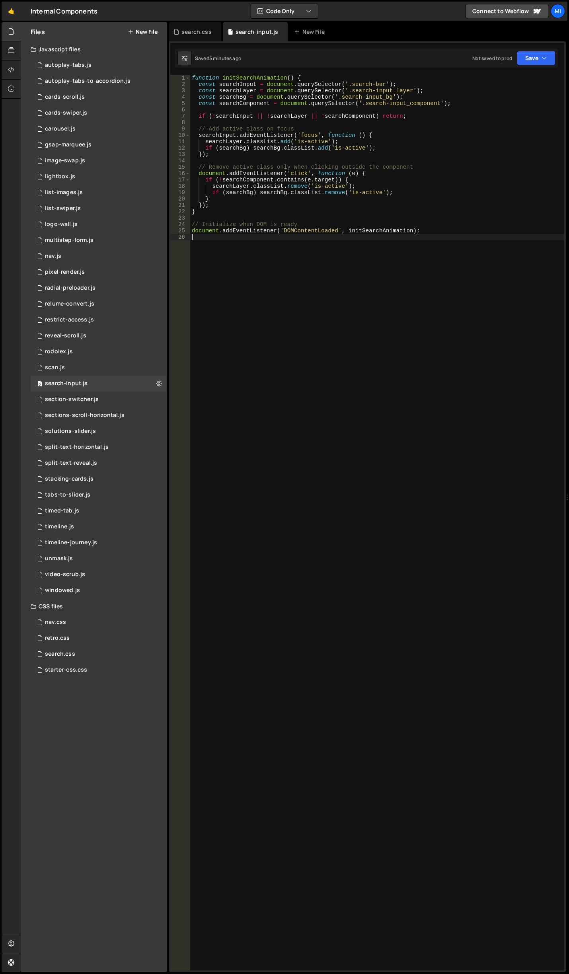
paste textarea
type textarea "document.addEventListener('DOMContentLoaded', initSearchAnimation);"
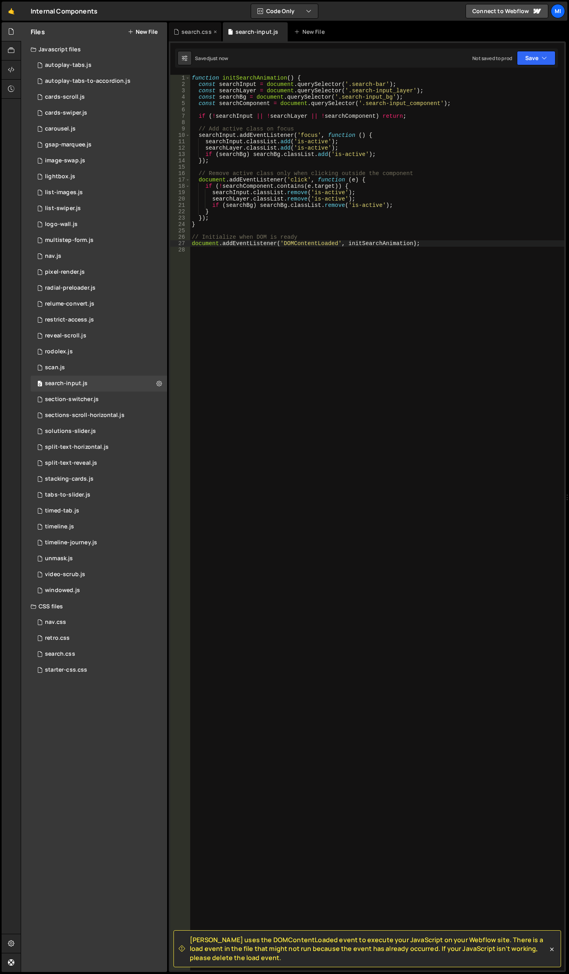
click at [196, 31] on div "search.css" at bounding box center [196, 32] width 30 height 8
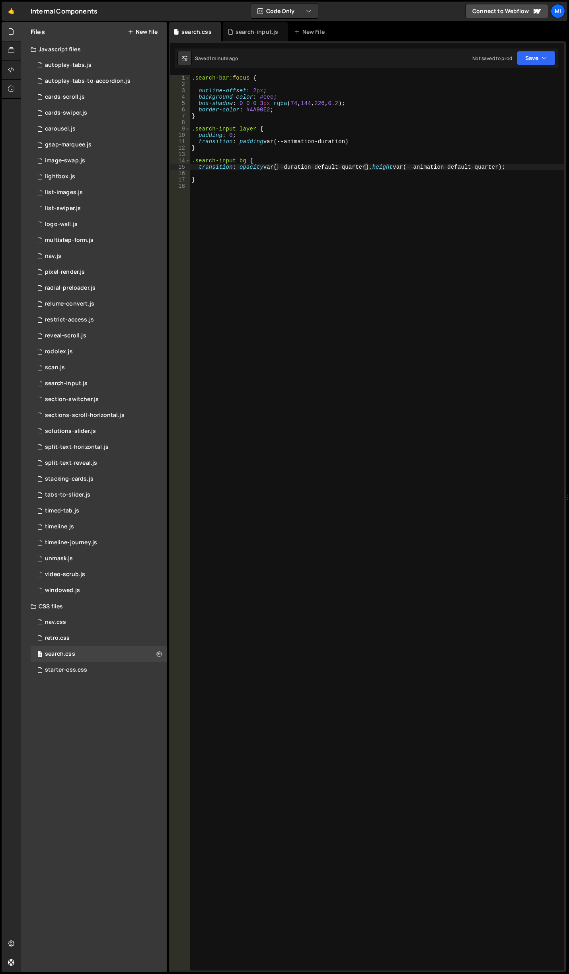
click at [284, 114] on div ".search-bar :focus { outline-offset : 2 px ; background-color : #eee ; box-shad…" at bounding box center [377, 529] width 374 height 908
click at [285, 111] on div ".search-bar :focus { outline-offset : 2 px ; background-color : #eee ; box-shad…" at bounding box center [377, 529] width 374 height 908
type textarea "border-color: #4A90E2;"
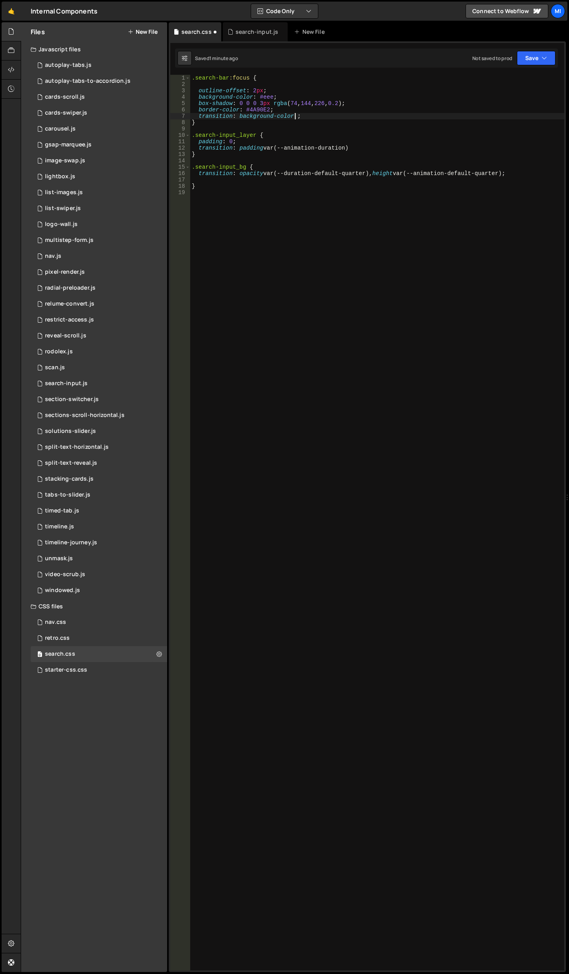
scroll to position [0, 7]
paste textarea "--duration-default-quarter"
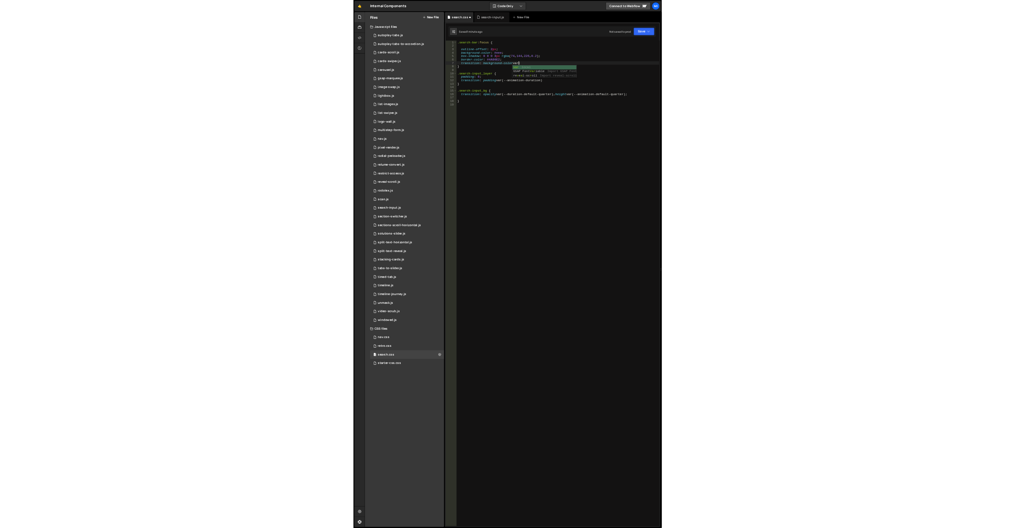
scroll to position [0, 8]
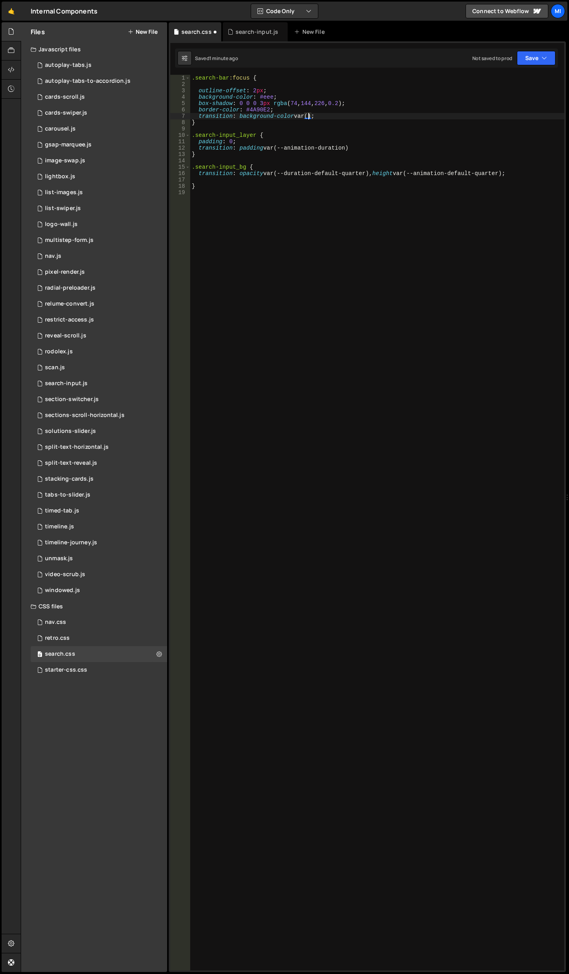
paste textarea "--duration-default-quarter"
type textarea "transition: background-color var(--duration-default-quarter);"
